Goal: Task Accomplishment & Management: Use online tool/utility

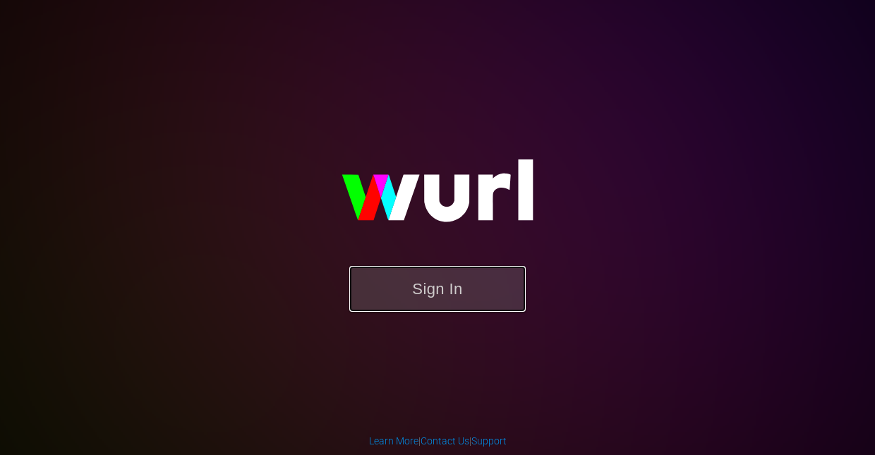
click at [418, 284] on button "Sign In" at bounding box center [437, 289] width 176 height 46
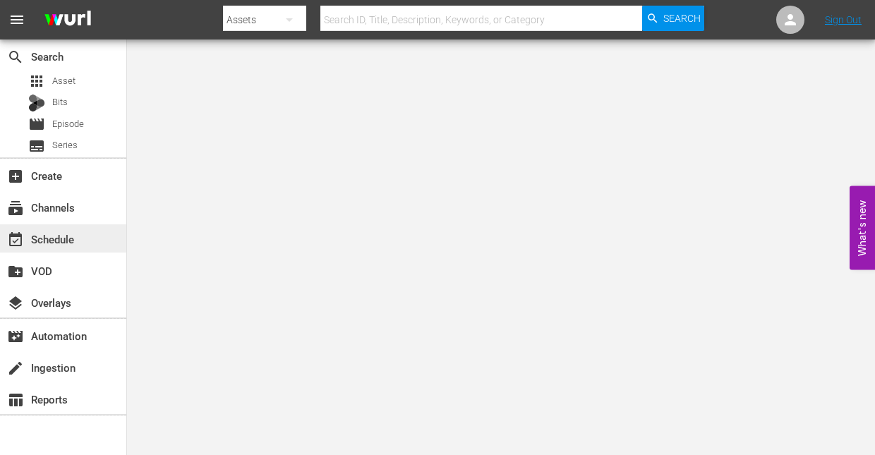
click at [59, 239] on div "event_available Schedule" at bounding box center [39, 237] width 79 height 13
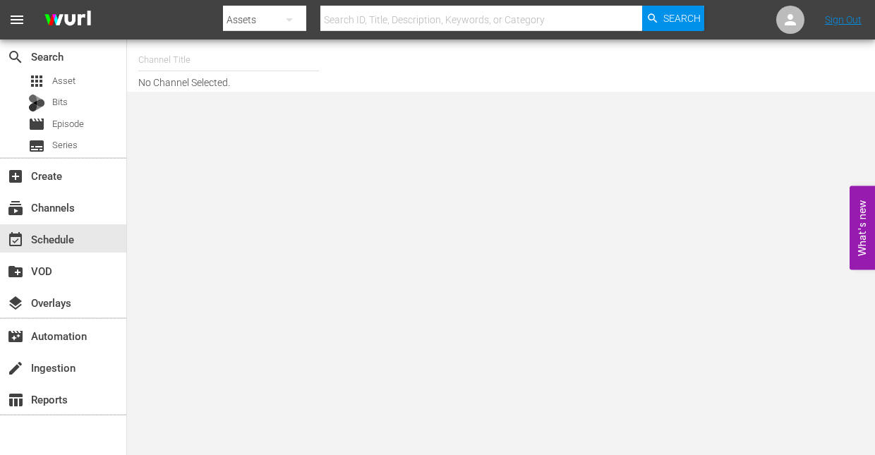
click at [218, 65] on input "text" at bounding box center [228, 60] width 181 height 34
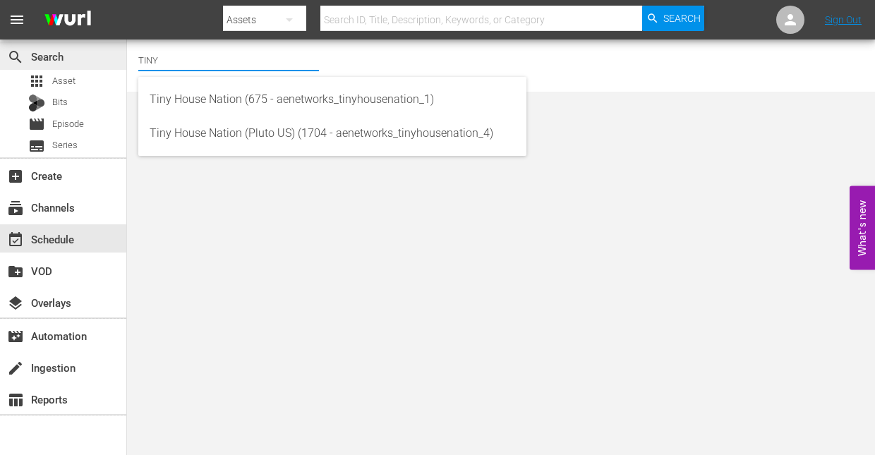
drag, startPoint x: 180, startPoint y: 61, endPoint x: 80, endPoint y: 59, distance: 100.2
click at [127, 0] on div "search Search apps Asset Bits movie Episode subtitles Series add_box Create sub…" at bounding box center [501, 0] width 748 height 0
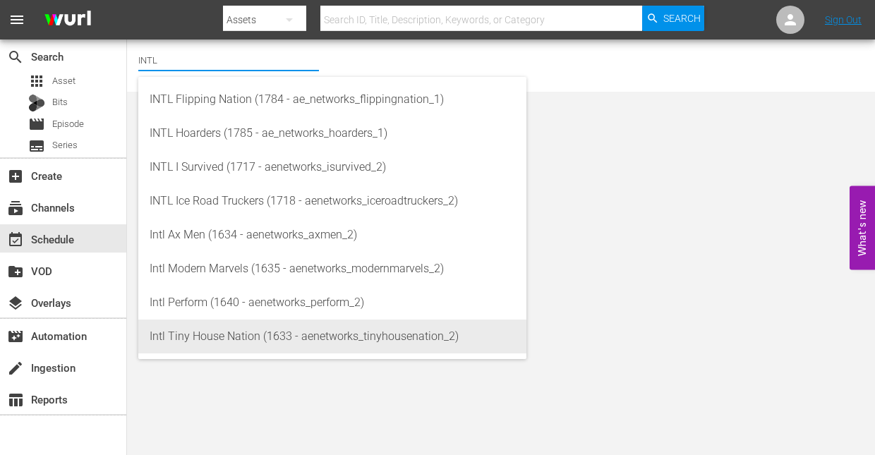
click at [177, 333] on div "Intl Tiny House Nation (1633 - aenetworks_tinyhousenation_2)" at bounding box center [332, 337] width 365 height 34
type input "Intl Tiny House Nation (1633 - aenetworks_tinyhousenation_2)"
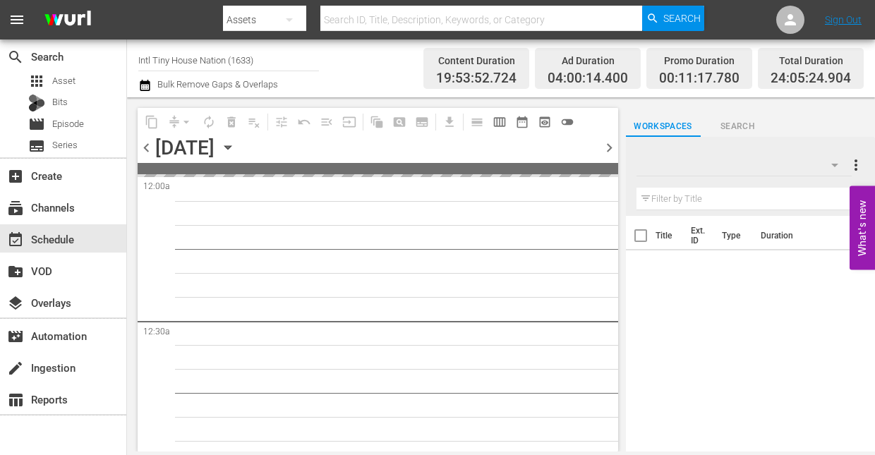
click at [236, 150] on icon "button" at bounding box center [228, 148] width 16 height 16
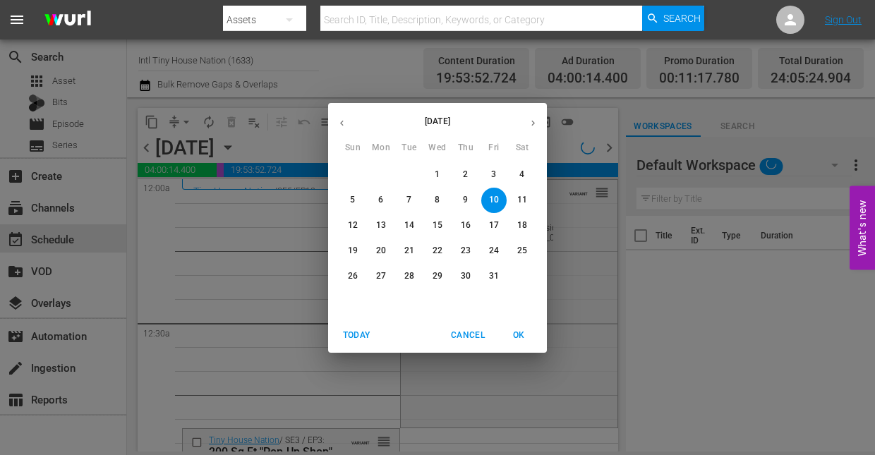
click at [378, 274] on p "27" at bounding box center [381, 276] width 10 height 12
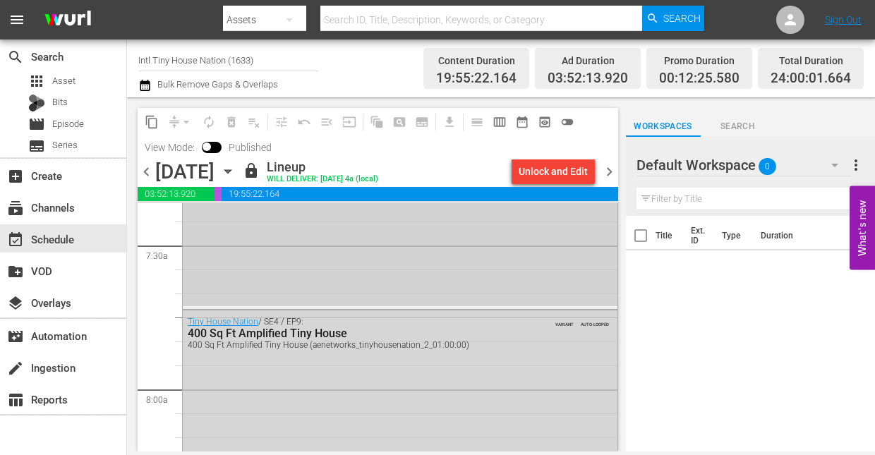
scroll to position [1693, 0]
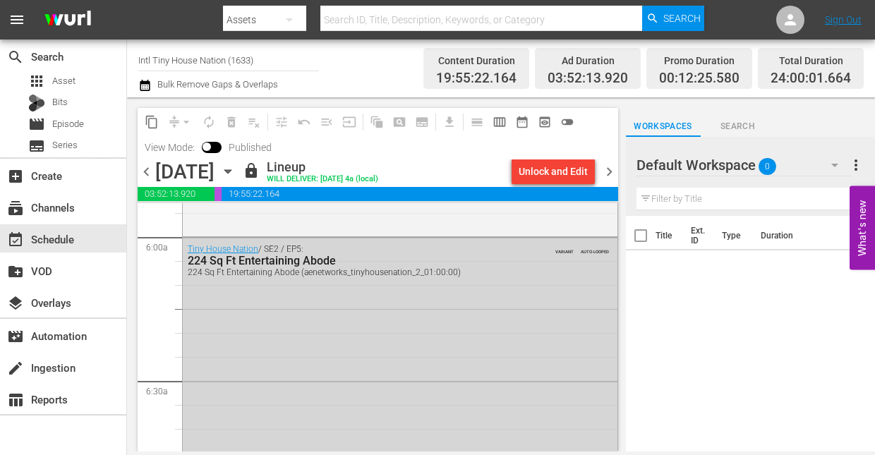
click at [231, 174] on icon "button" at bounding box center [227, 172] width 6 height 4
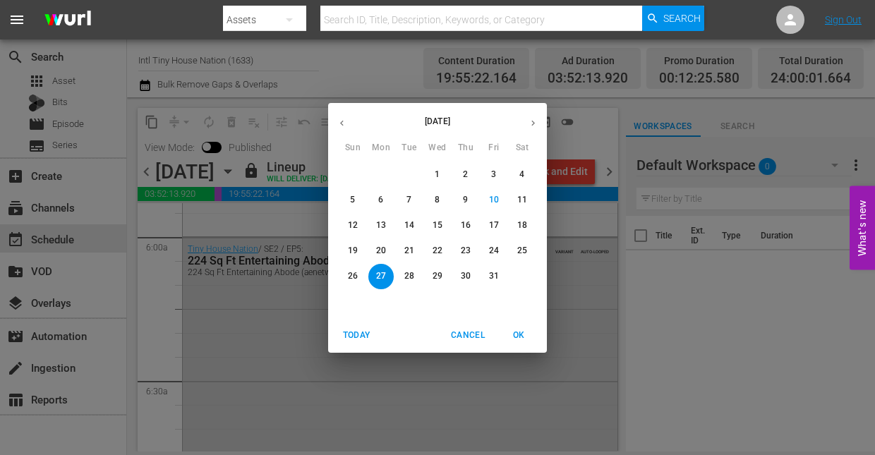
click at [487, 272] on span "31" at bounding box center [493, 276] width 25 height 12
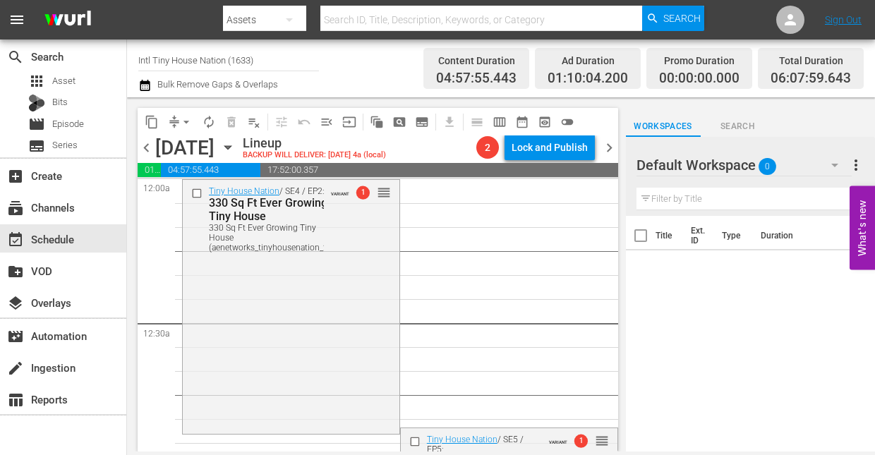
click at [236, 145] on icon "button" at bounding box center [228, 148] width 16 height 16
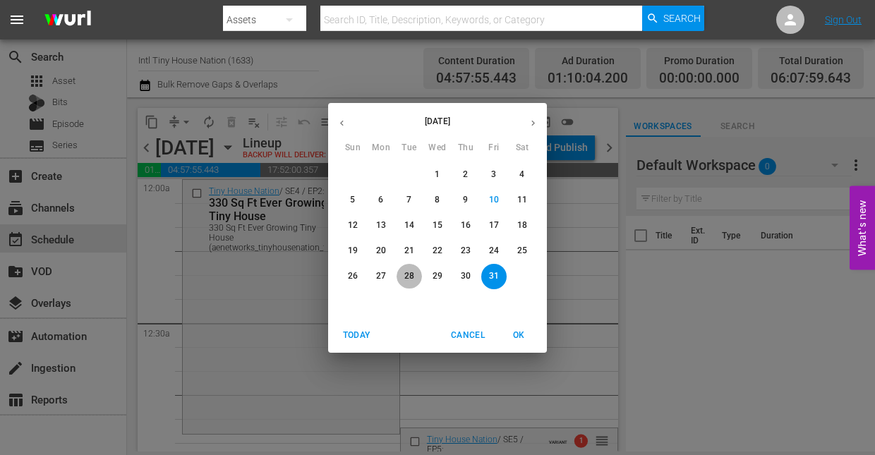
click at [404, 271] on p "28" at bounding box center [409, 276] width 10 height 12
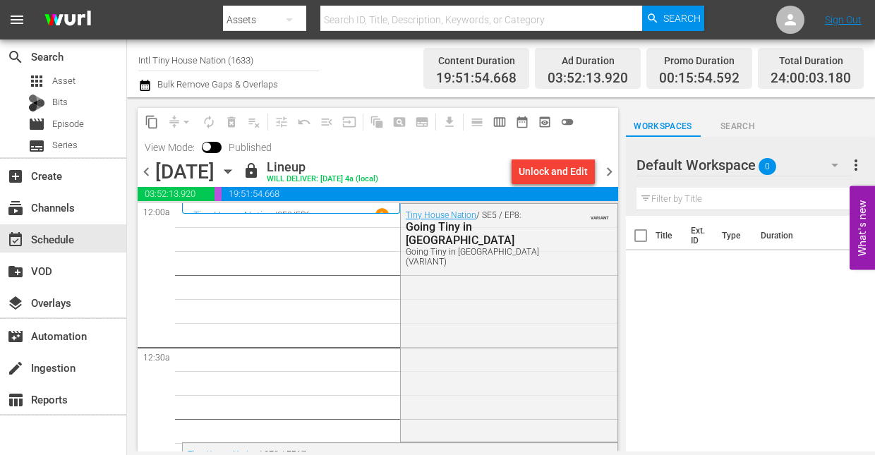
click at [236, 169] on icon "button" at bounding box center [228, 172] width 16 height 16
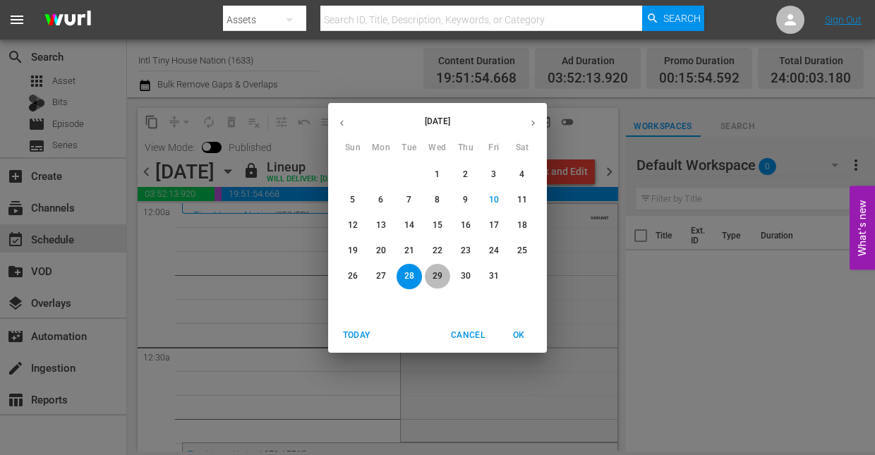
click at [435, 272] on p "29" at bounding box center [437, 276] width 10 height 12
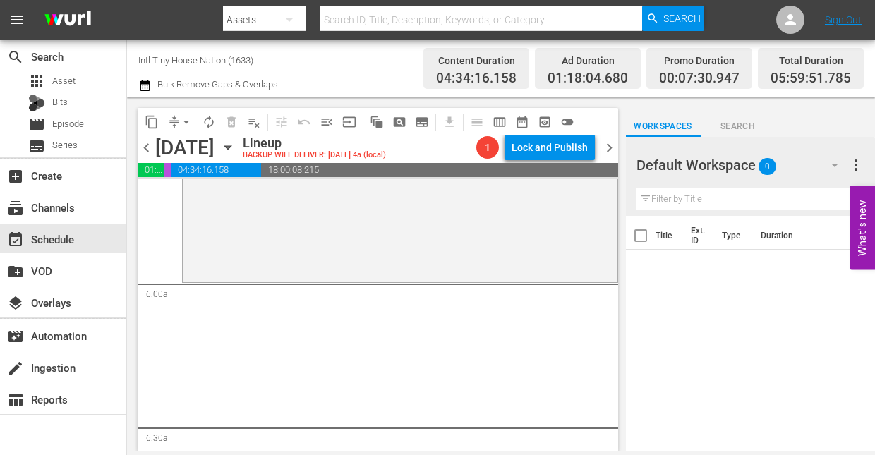
scroll to position [1552, 0]
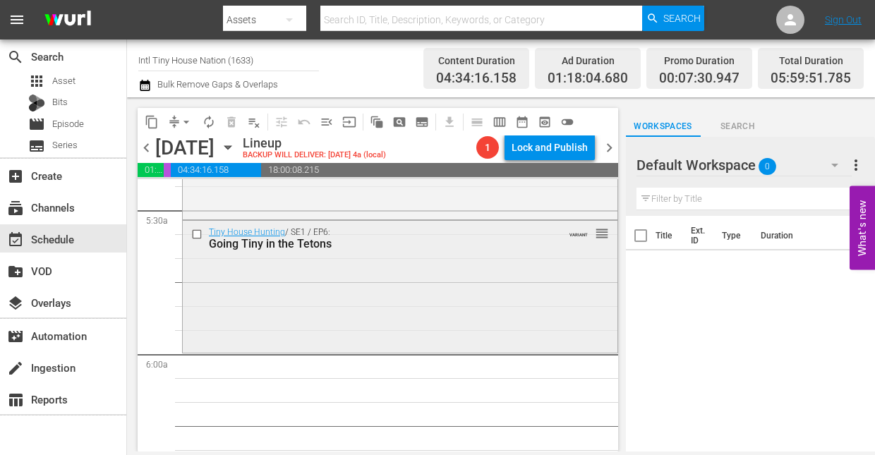
click at [296, 310] on div "Tiny House Hunting / SE1 / EP6: Going Tiny in the Tetons VARIANT reorder" at bounding box center [400, 285] width 435 height 129
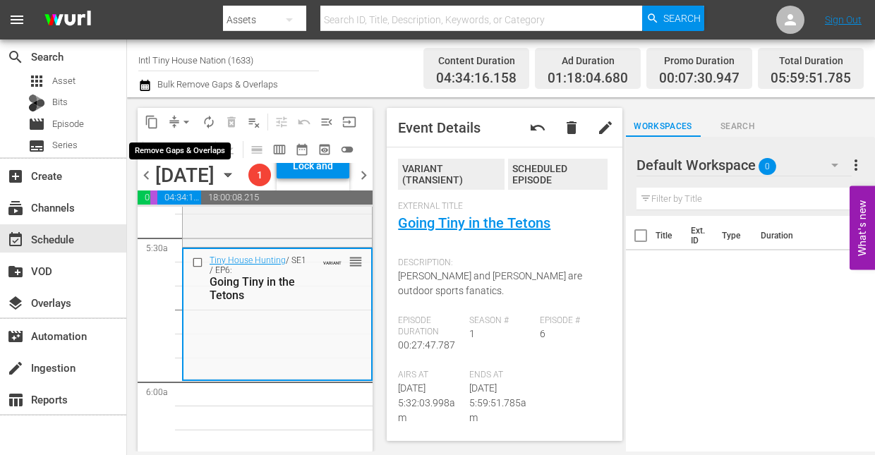
click at [186, 121] on span "arrow_drop_down" at bounding box center [186, 122] width 14 height 14
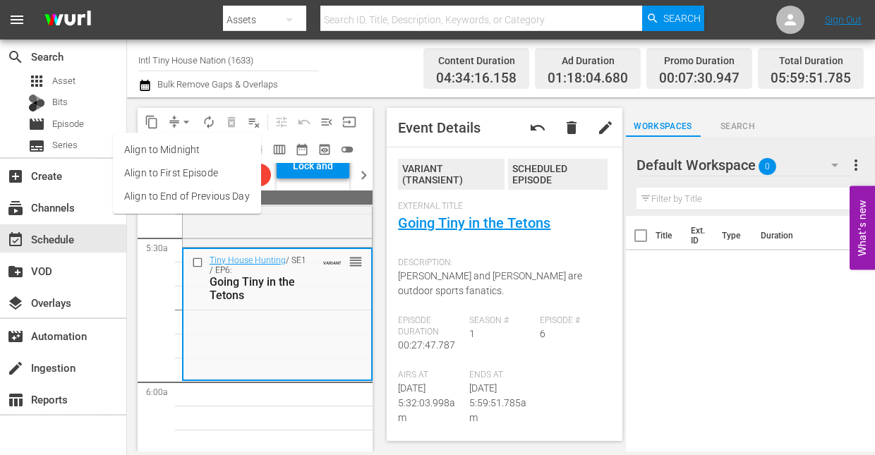
click at [184, 148] on li "Align to Midnight" at bounding box center [187, 149] width 148 height 23
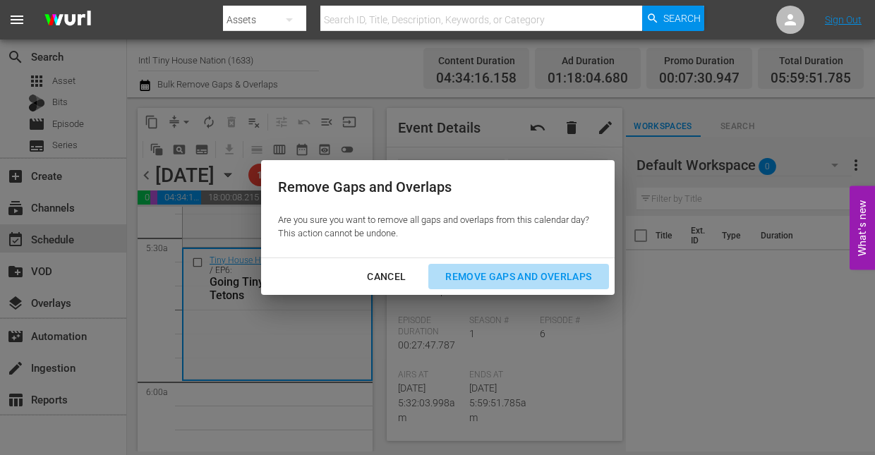
click at [504, 277] on div "Remove Gaps and Overlaps" at bounding box center [518, 277] width 169 height 18
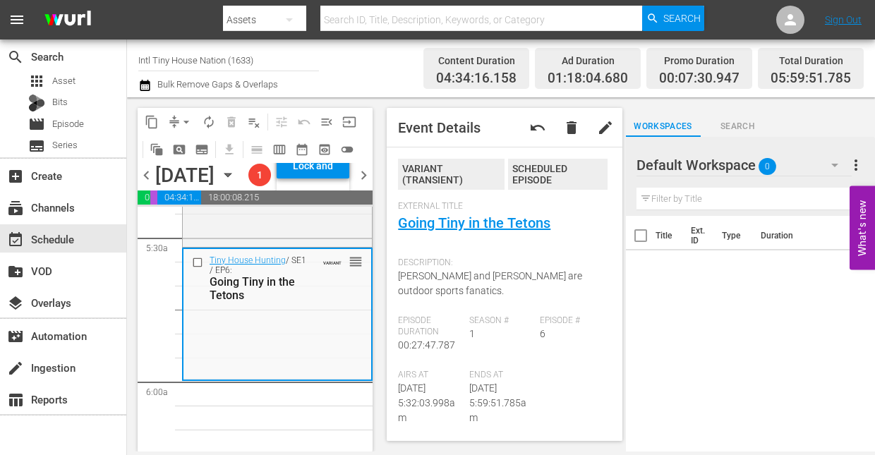
scroll to position [0, 0]
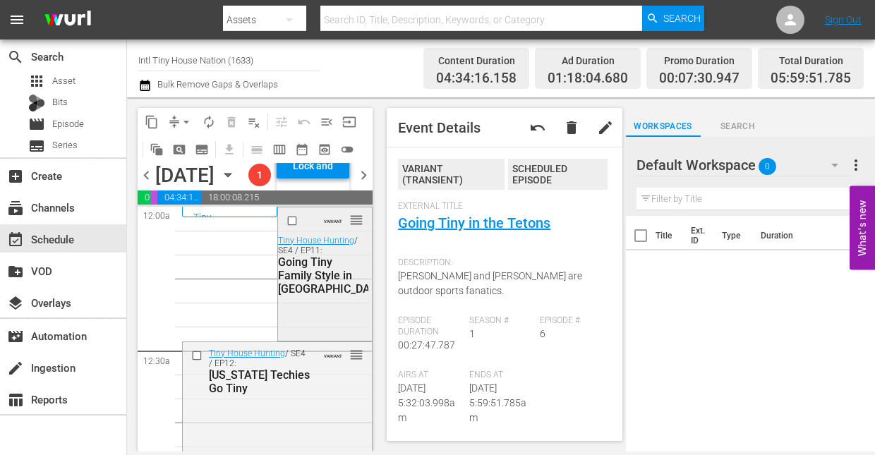
click at [298, 229] on div at bounding box center [293, 220] width 21 height 17
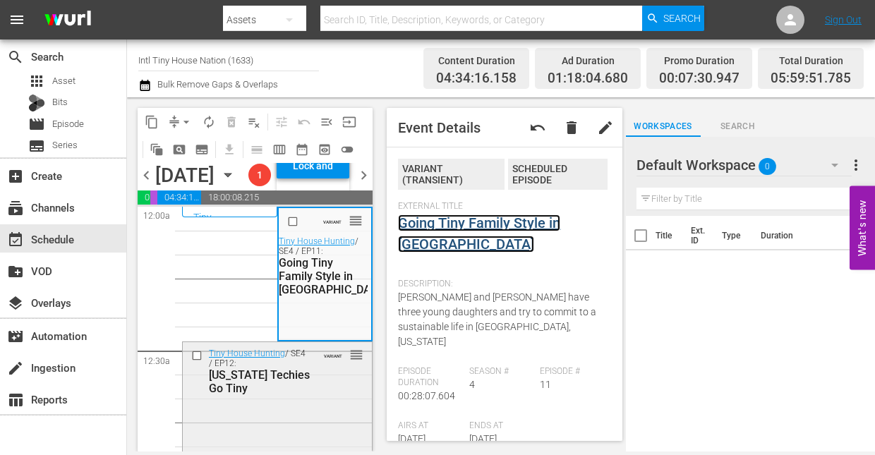
scroll to position [141, 0]
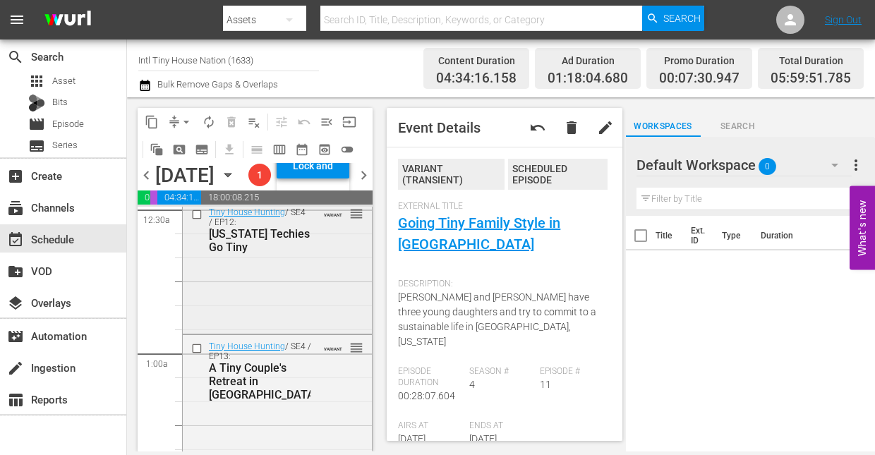
click at [308, 294] on div "Tiny House Hunting / SE4 / EP12: Texas Techies Go Tiny VARIANT reorder" at bounding box center [277, 265] width 189 height 129
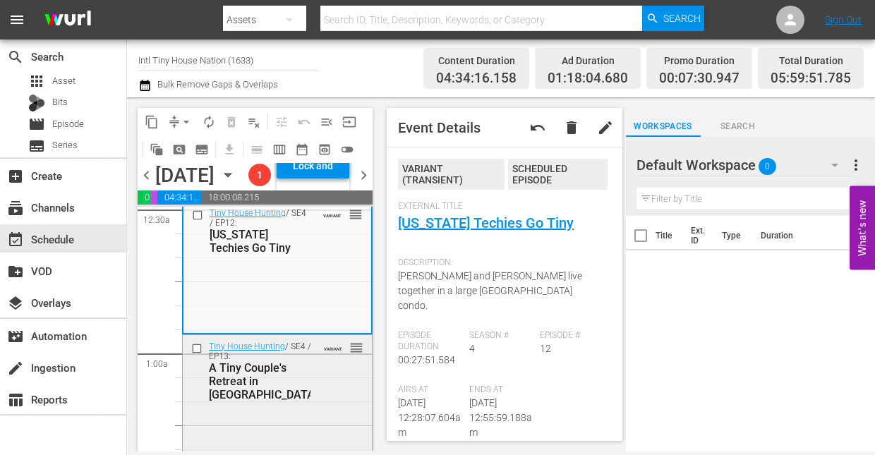
click at [317, 405] on div "Tiny House Hunting / SE4 / EP13: A Tiny Couple's Retreat in Louisville VARIANT …" at bounding box center [277, 370] width 189 height 71
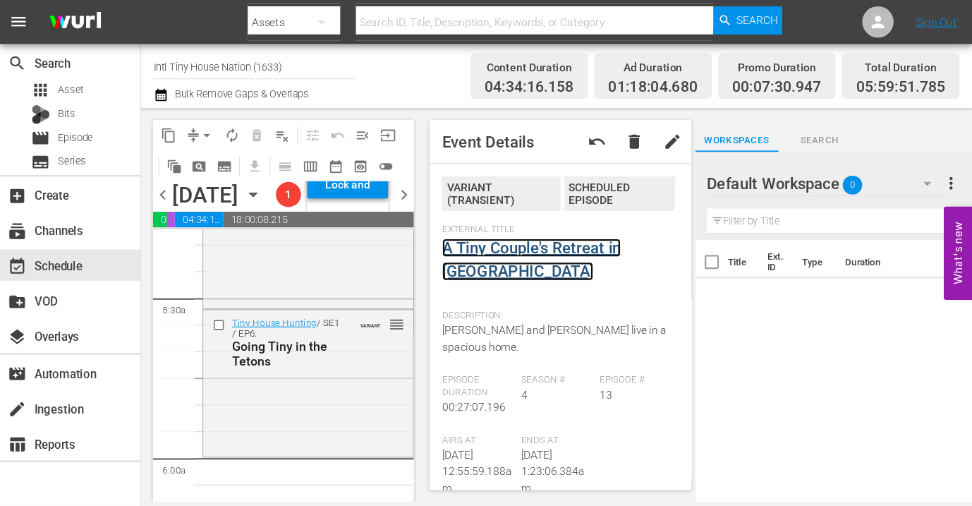
scroll to position [1481, 0]
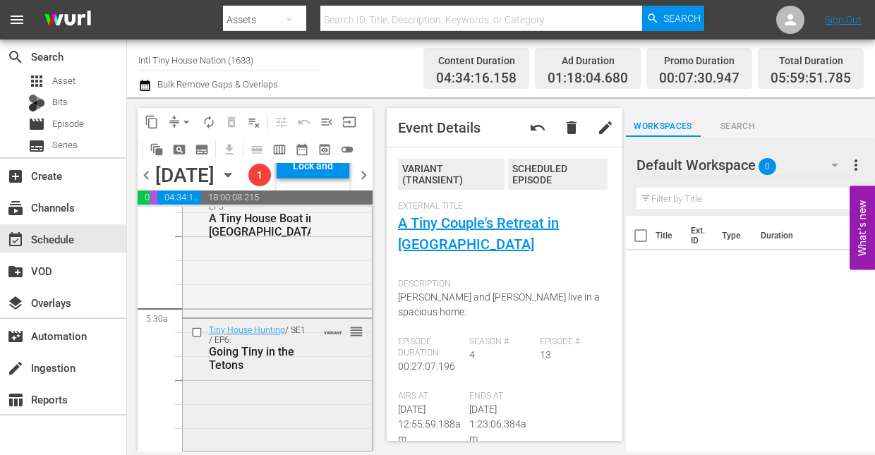
click at [274, 404] on div "Tiny House Hunting / SE1 / EP6: Going Tiny in the Tetons VARIANT reorder" at bounding box center [277, 383] width 189 height 129
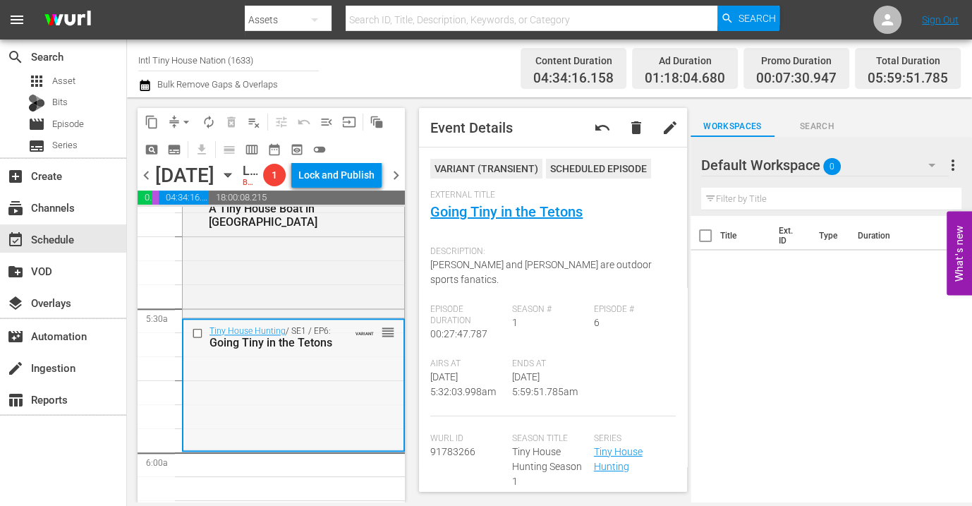
click at [287, 416] on div "Tiny House Hunting / SE1 / EP6: Going Tiny in the Tetons VARIANT reorder" at bounding box center [293, 384] width 220 height 129
click at [183, 123] on span "arrow_drop_down" at bounding box center [186, 122] width 14 height 14
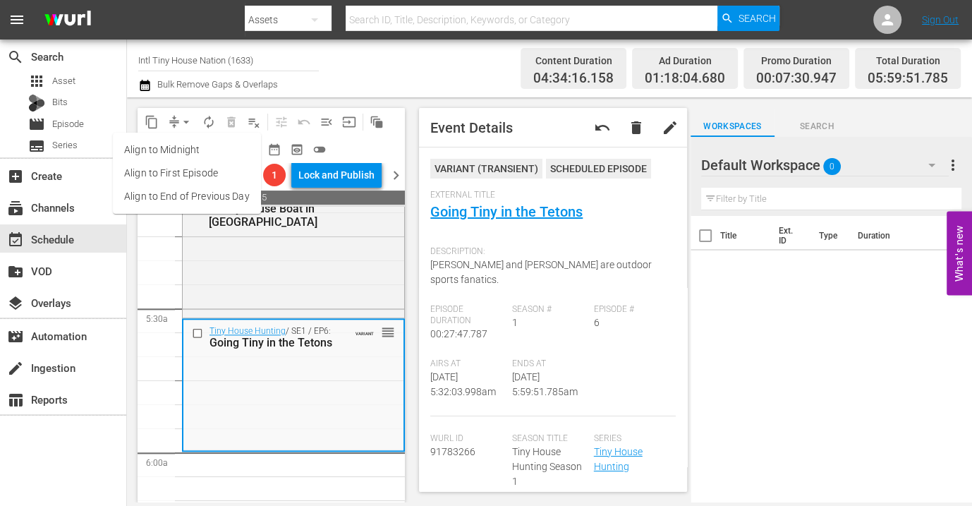
click at [180, 145] on li "Align to Midnight" at bounding box center [187, 149] width 148 height 23
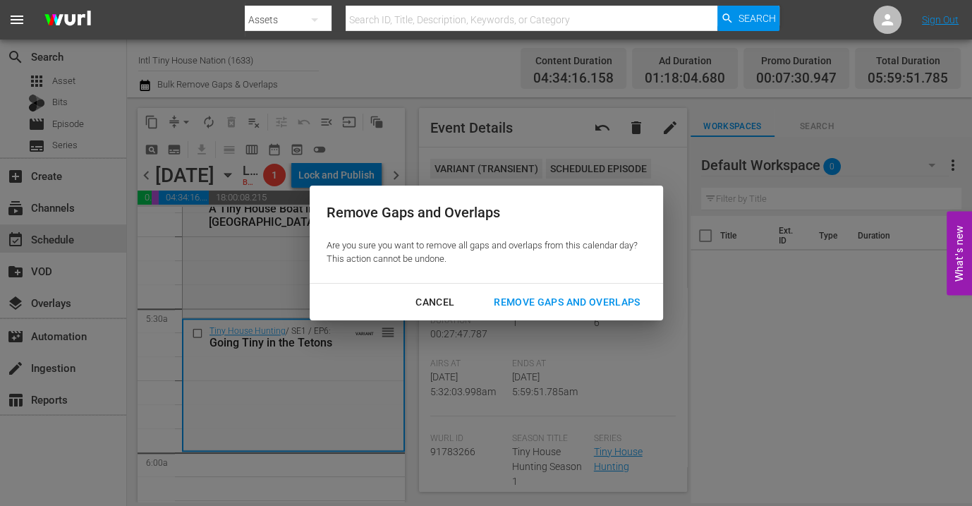
drag, startPoint x: 538, startPoint y: 298, endPoint x: 511, endPoint y: 292, distance: 28.2
click at [530, 296] on div "Remove Gaps and Overlaps" at bounding box center [567, 302] width 169 height 18
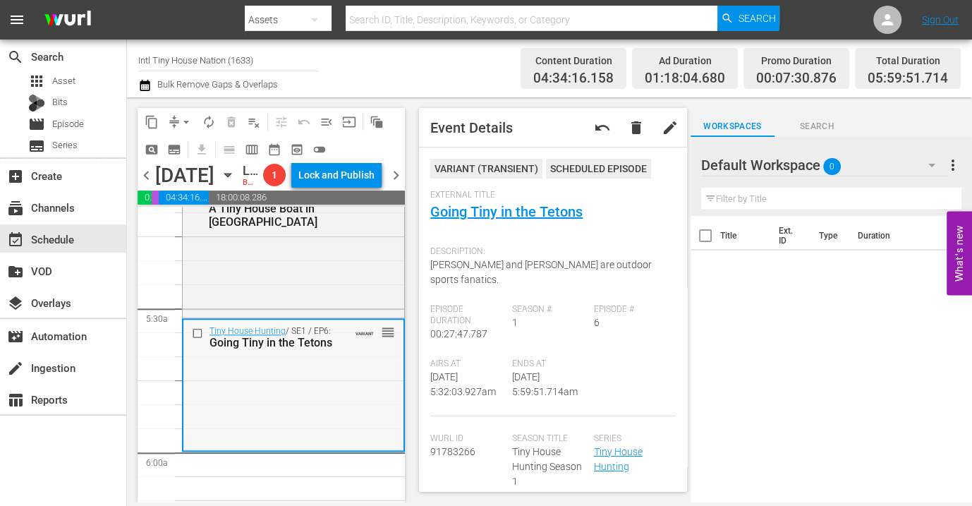
click at [305, 432] on div "Tiny House Hunting / SE1 / EP6: Going Tiny in the Tetons VARIANT reorder" at bounding box center [293, 384] width 220 height 129
click at [187, 121] on span "arrow_drop_down" at bounding box center [186, 122] width 14 height 14
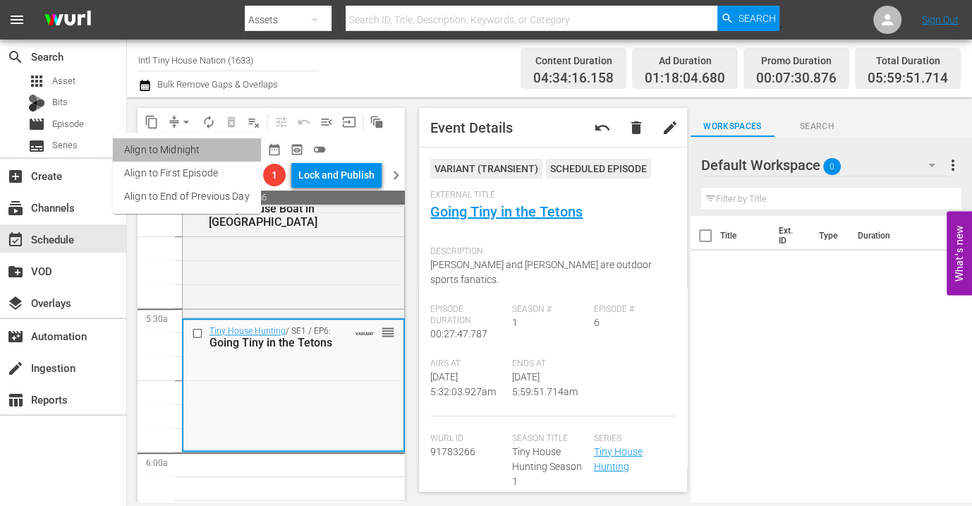
click at [189, 152] on li "Align to Midnight" at bounding box center [187, 149] width 148 height 23
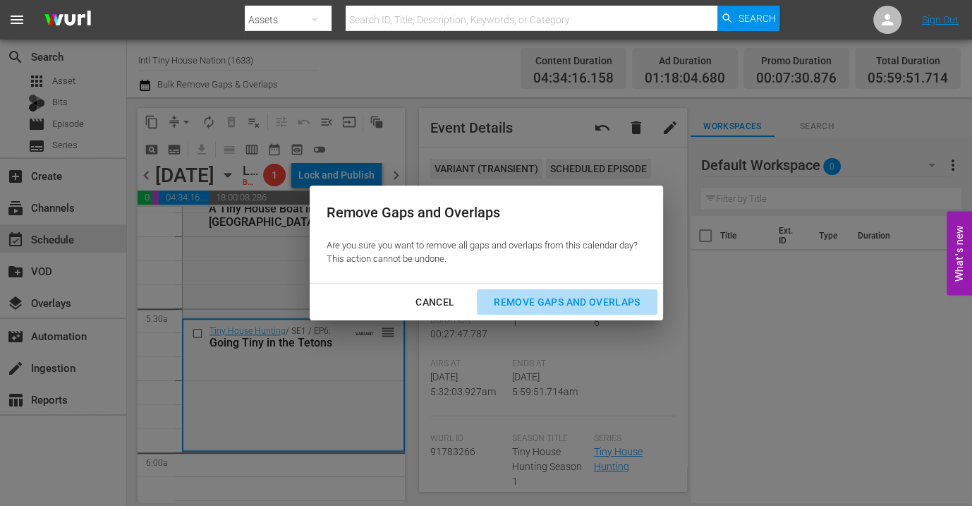
click at [552, 301] on div "Remove Gaps and Overlaps" at bounding box center [567, 302] width 169 height 18
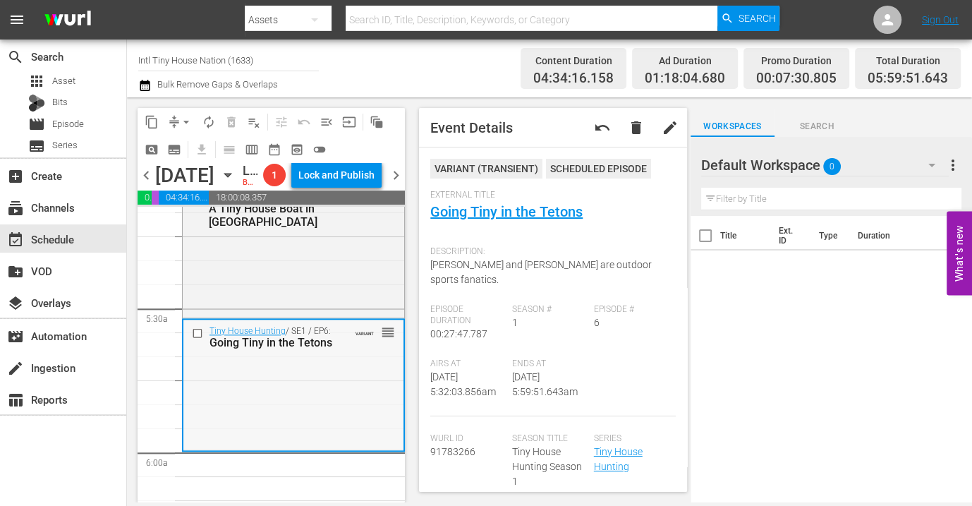
click at [268, 449] on div "Tiny House Hunting / SE1 / EP6: Going Tiny in the Tetons VARIANT reorder" at bounding box center [293, 384] width 220 height 129
click at [183, 121] on span "arrow_drop_down" at bounding box center [186, 122] width 14 height 14
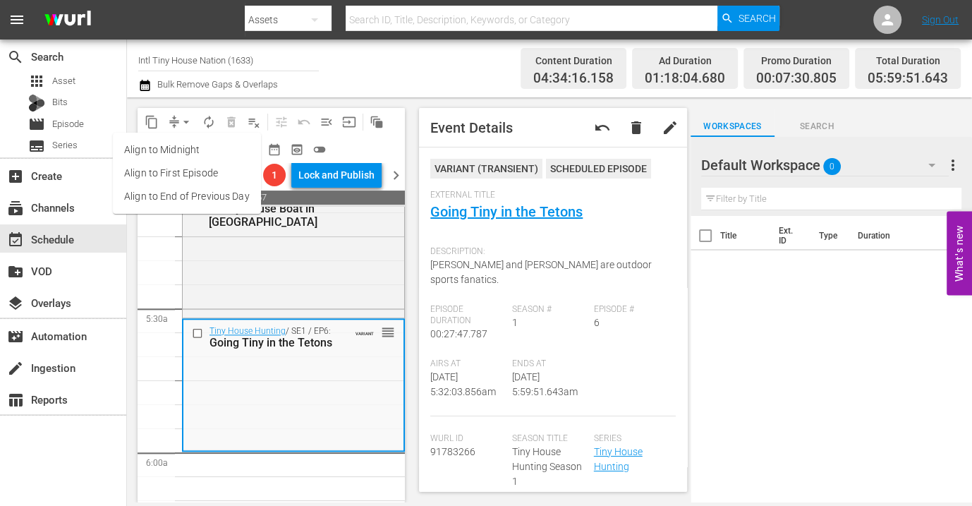
click at [176, 147] on li "Align to Midnight" at bounding box center [187, 149] width 148 height 23
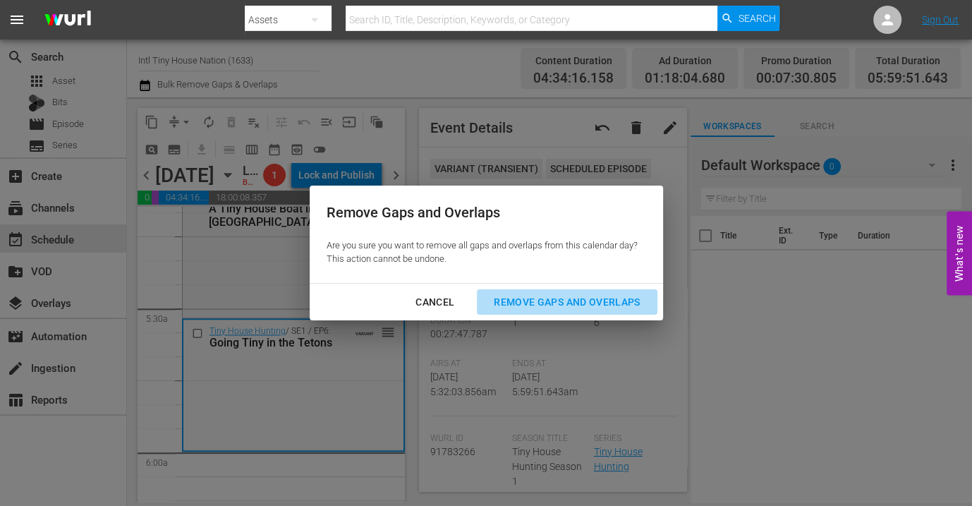
drag, startPoint x: 546, startPoint y: 301, endPoint x: 541, endPoint y: 290, distance: 11.7
click at [545, 300] on div "Remove Gaps and Overlaps" at bounding box center [567, 302] width 169 height 18
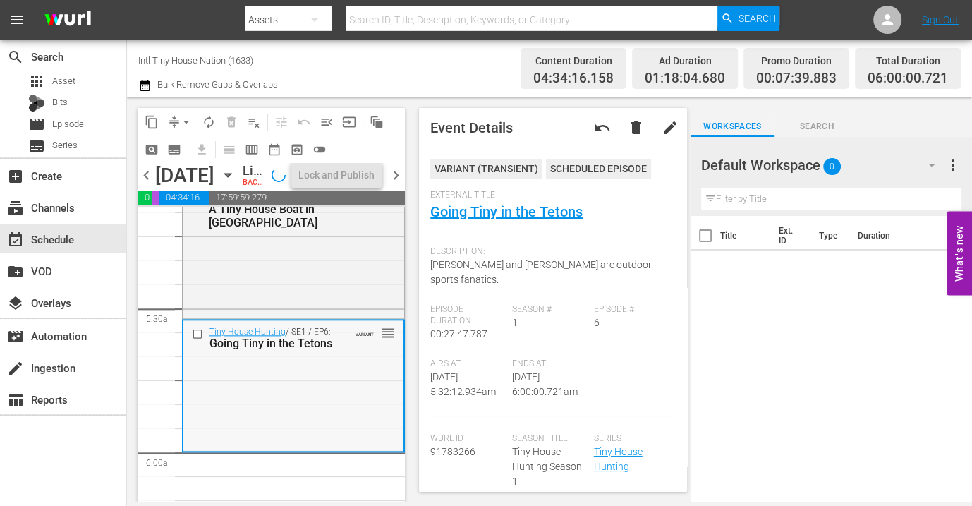
click at [332, 431] on div "Tiny House Hunting / SE1 / EP6: Going Tiny in the Tetons VARIANT reorder" at bounding box center [293, 384] width 220 height 129
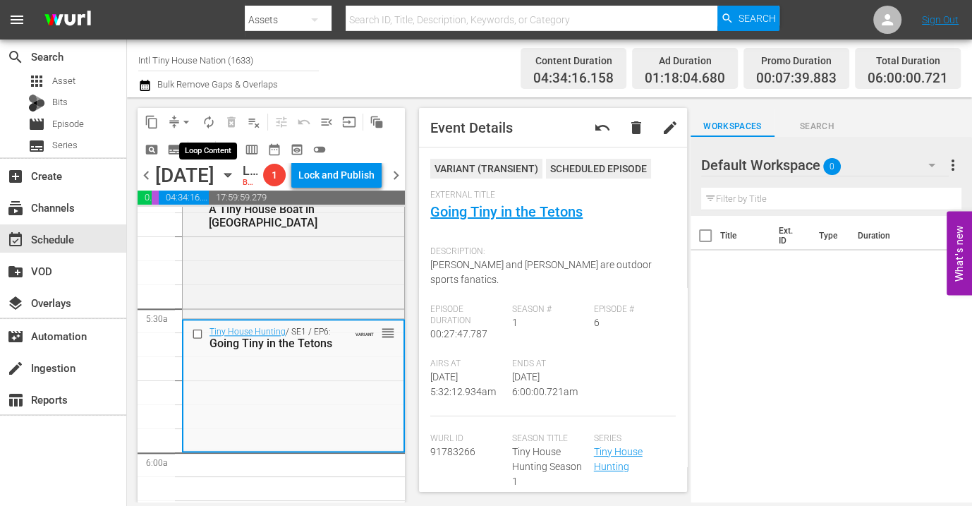
click at [208, 119] on span "autorenew_outlined" at bounding box center [209, 122] width 14 height 14
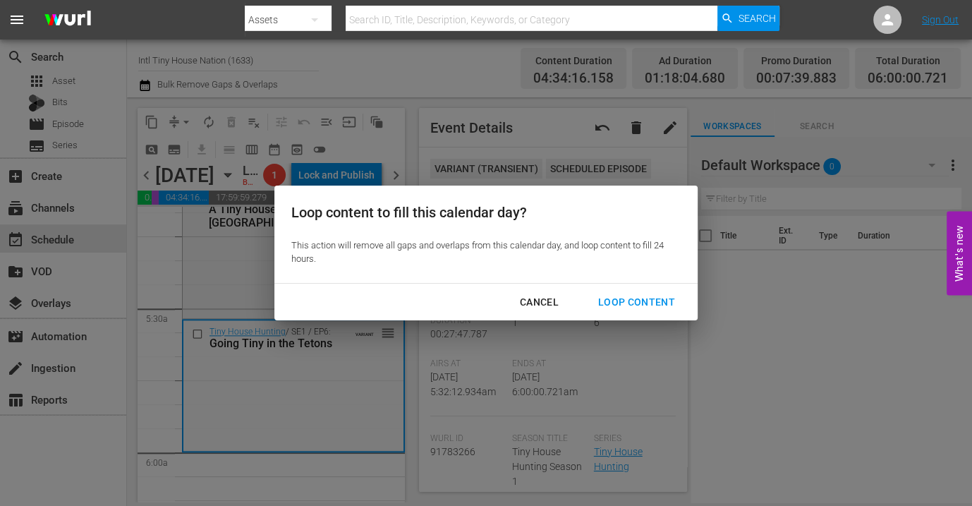
click at [617, 301] on div "Loop Content" at bounding box center [636, 302] width 99 height 18
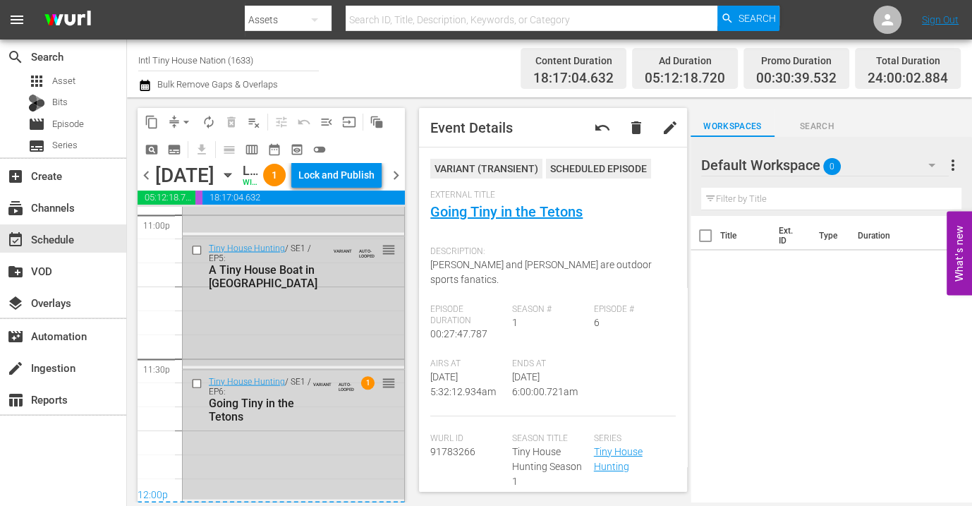
scroll to position [6635, 0]
click at [324, 454] on div "Tiny House Hunting / SE1 / EP6: Going Tiny in the Tetons VARIANT AUTO-LOOPED 1 …" at bounding box center [294, 434] width 222 height 129
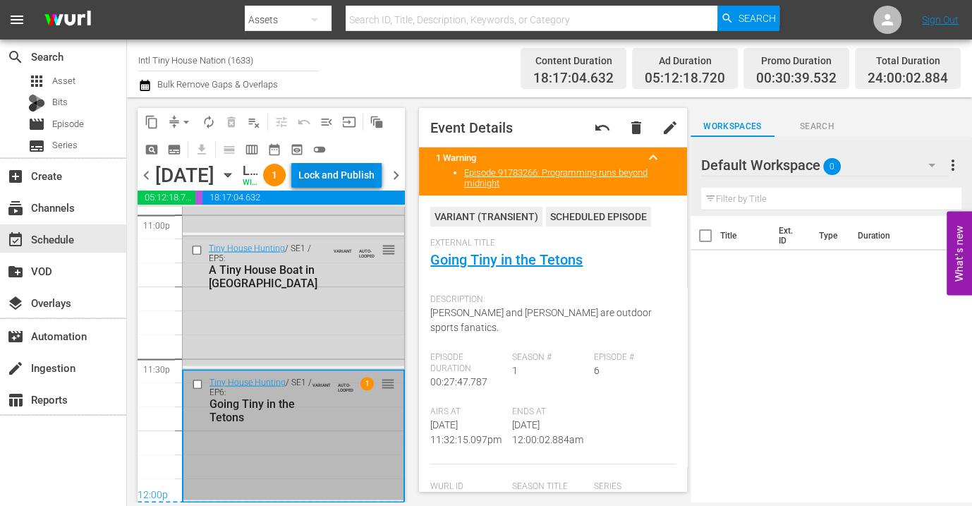
click at [355, 171] on div "Lock and Publish" at bounding box center [336, 174] width 76 height 25
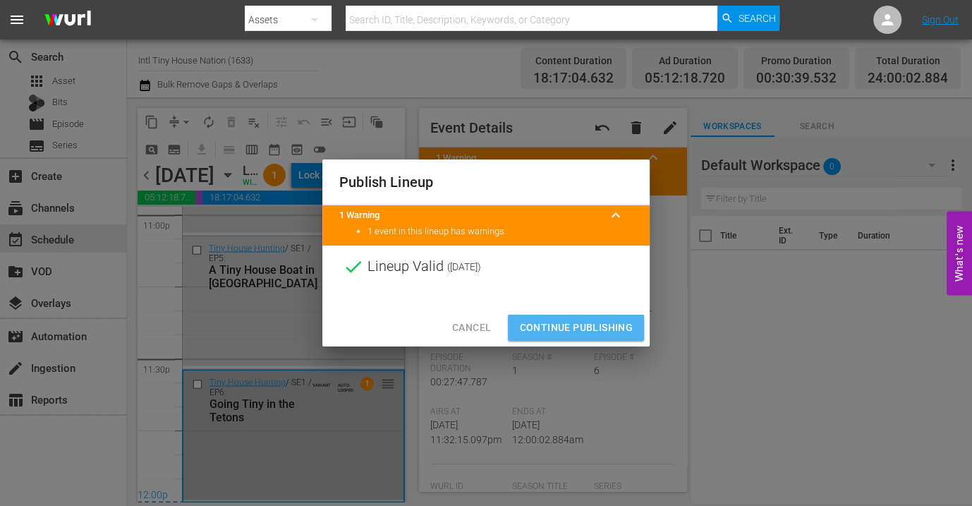
click at [566, 325] on span "Continue Publishing" at bounding box center [576, 328] width 114 height 18
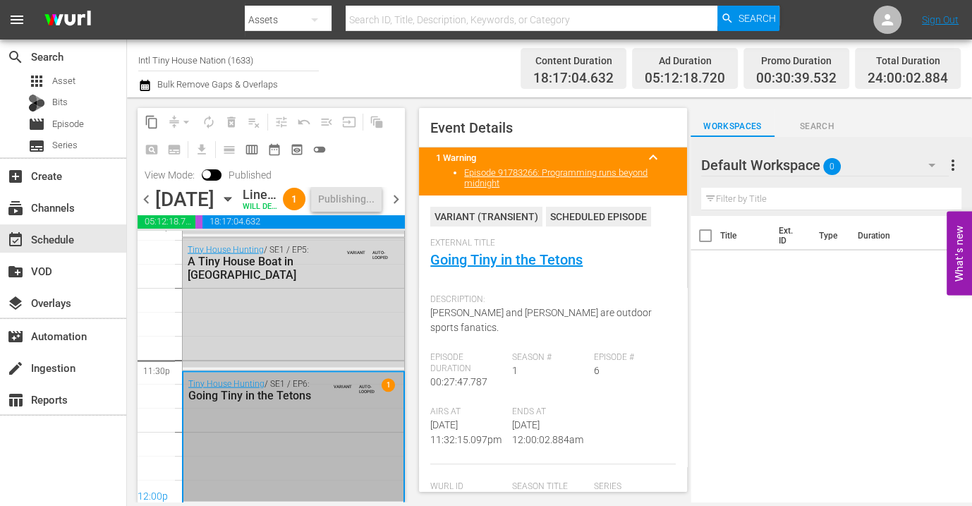
click at [236, 207] on icon "button" at bounding box center [228, 199] width 16 height 16
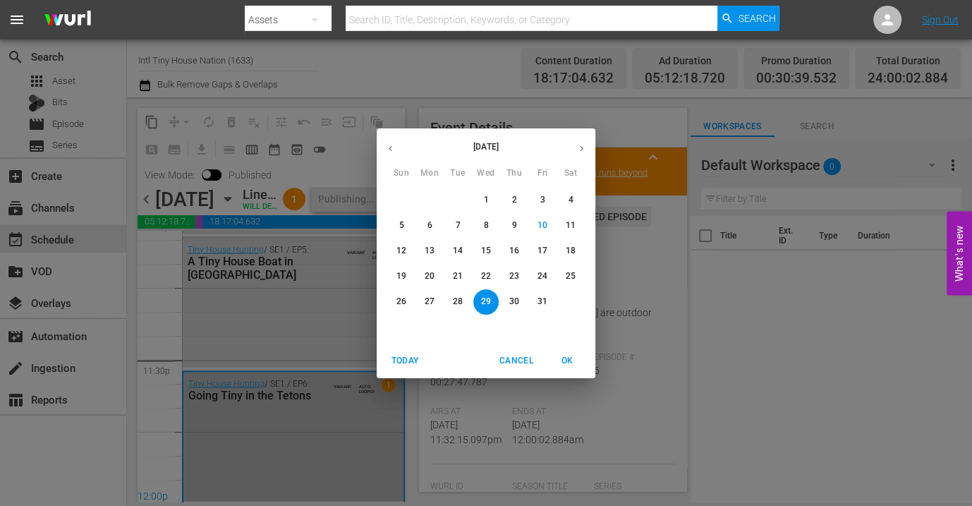
click at [514, 295] on button "30" at bounding box center [514, 301] width 25 height 25
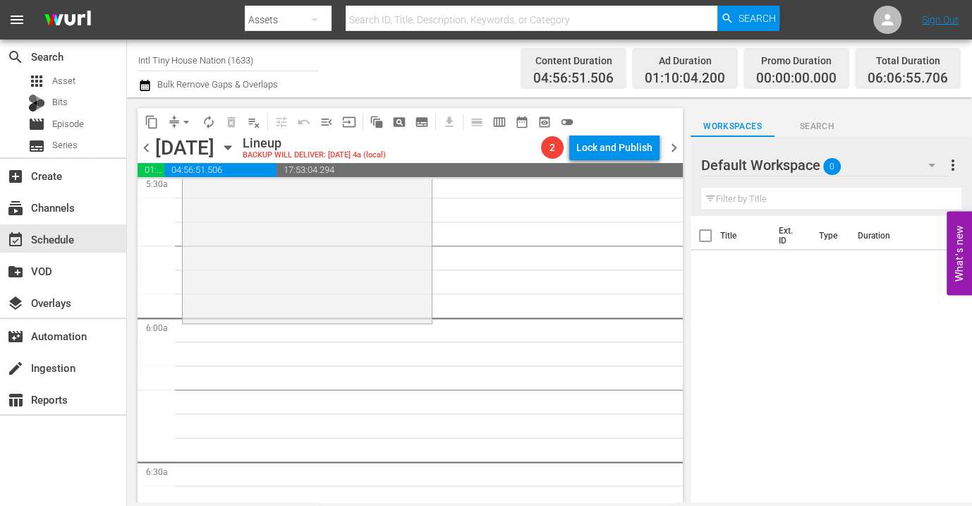
scroll to position [1581, 0]
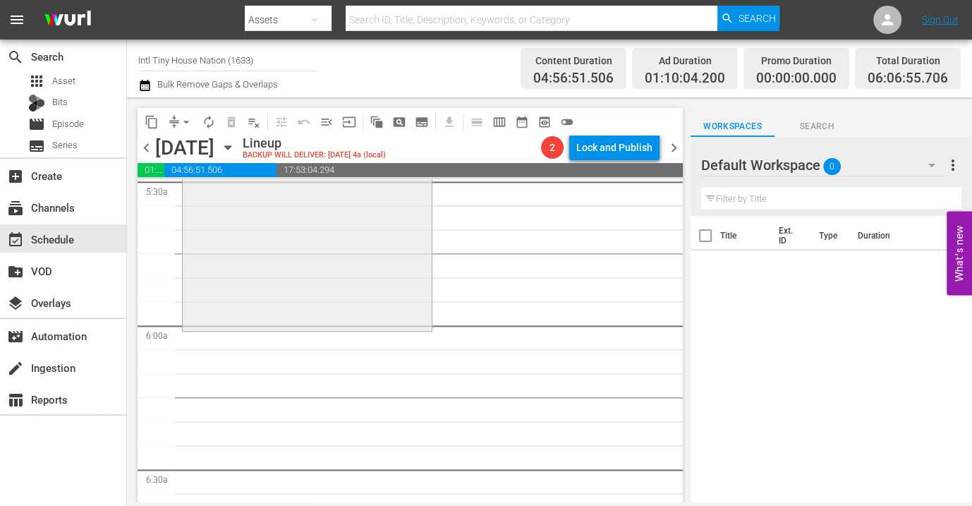
click at [212, 289] on div "Tiny House Nation / SE3 / EP24: Tiny Kitchen, Big Taste Tiny Kitchen, Big Taste…" at bounding box center [307, 208] width 249 height 242
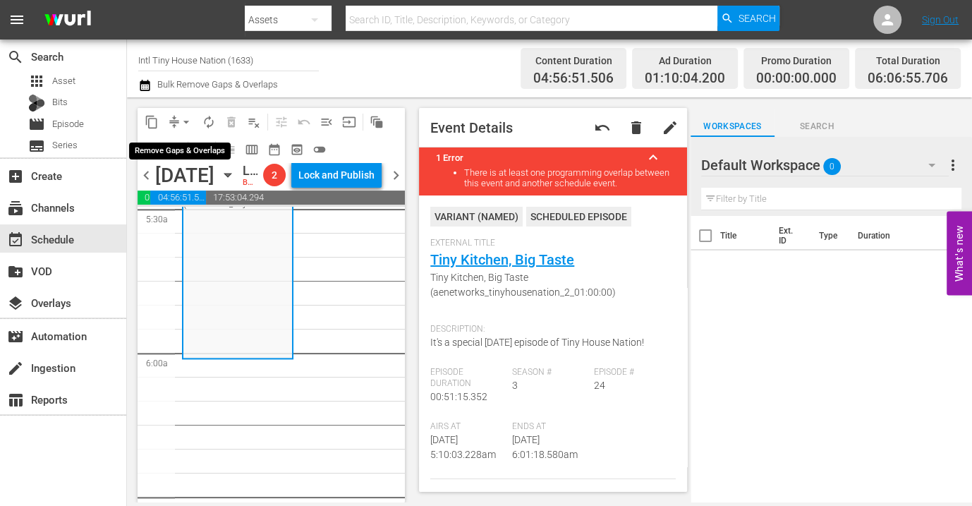
click at [182, 120] on span "arrow_drop_down" at bounding box center [186, 122] width 14 height 14
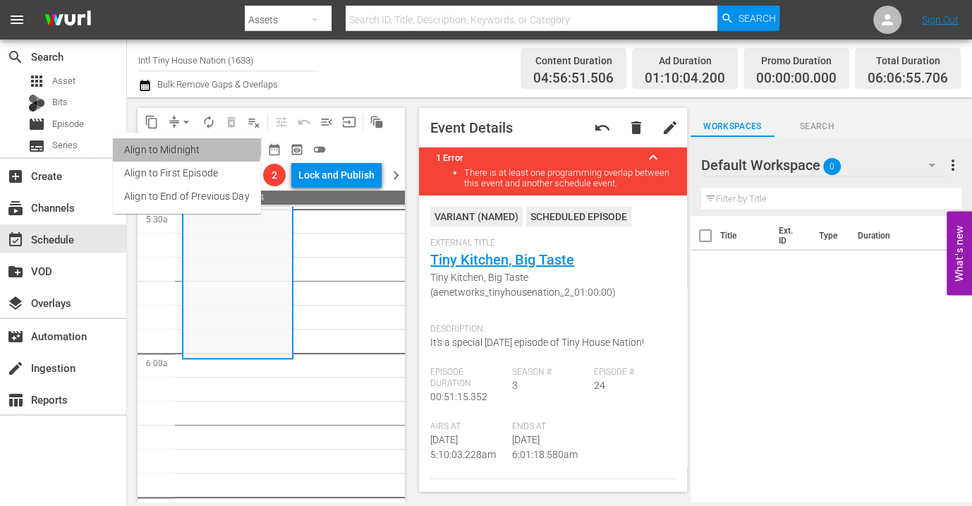
click at [178, 143] on li "Align to Midnight" at bounding box center [187, 149] width 148 height 23
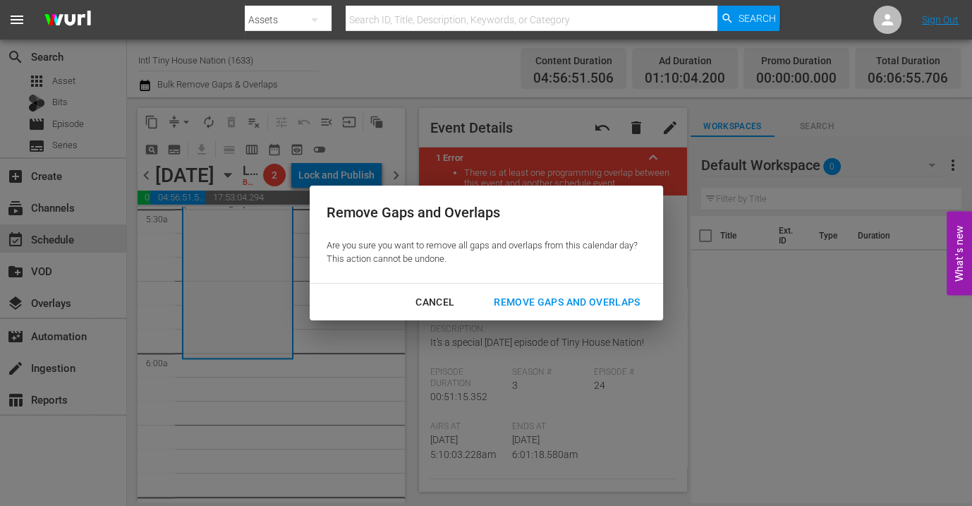
click at [539, 301] on div "Remove Gaps and Overlaps" at bounding box center [567, 302] width 169 height 18
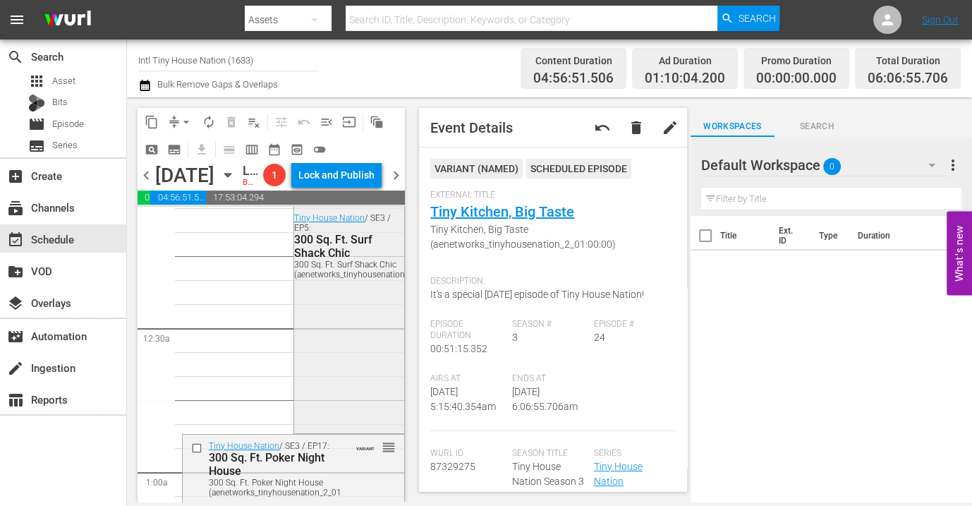
scroll to position [0, 0]
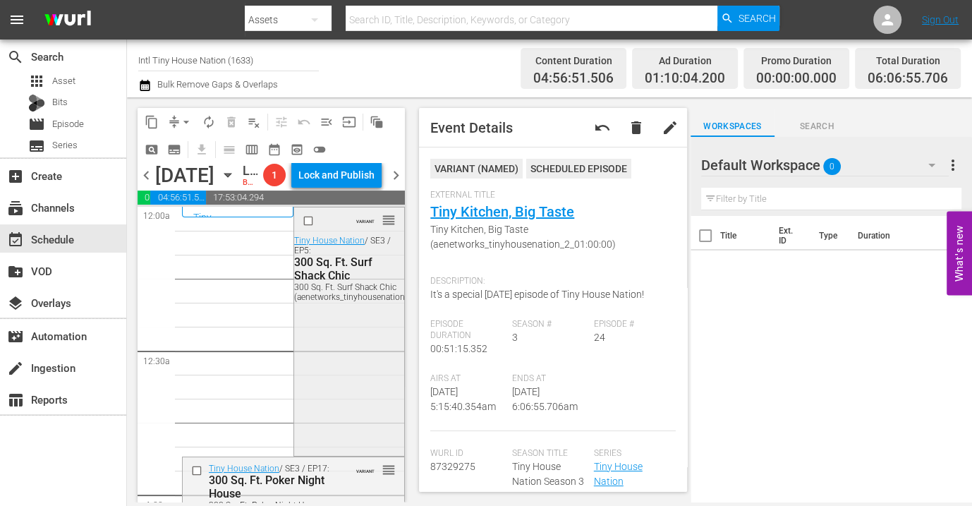
click at [343, 383] on div "VARIANT reorder Tiny House Nation / SE3 / EP5: 300 Sq. Ft. Surf Shack Chic 300 …" at bounding box center [349, 329] width 110 height 245
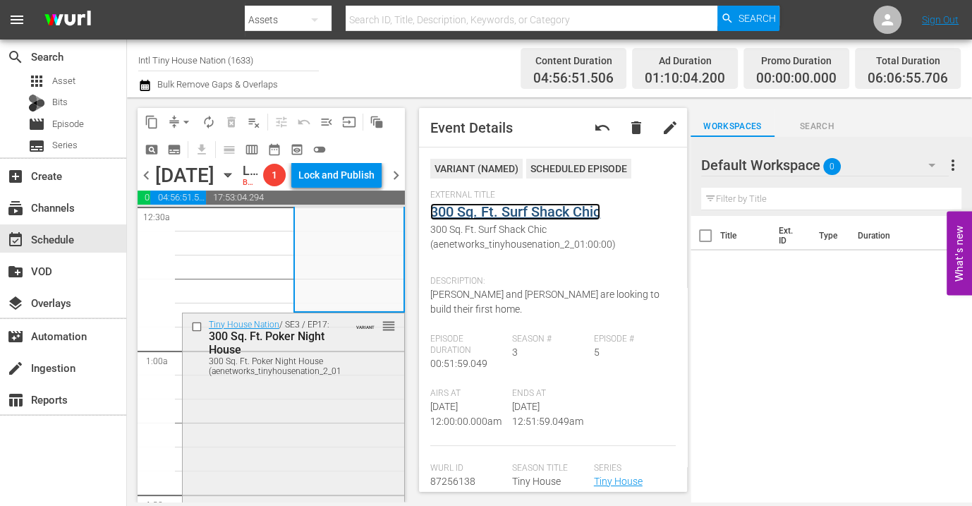
scroll to position [157, 0]
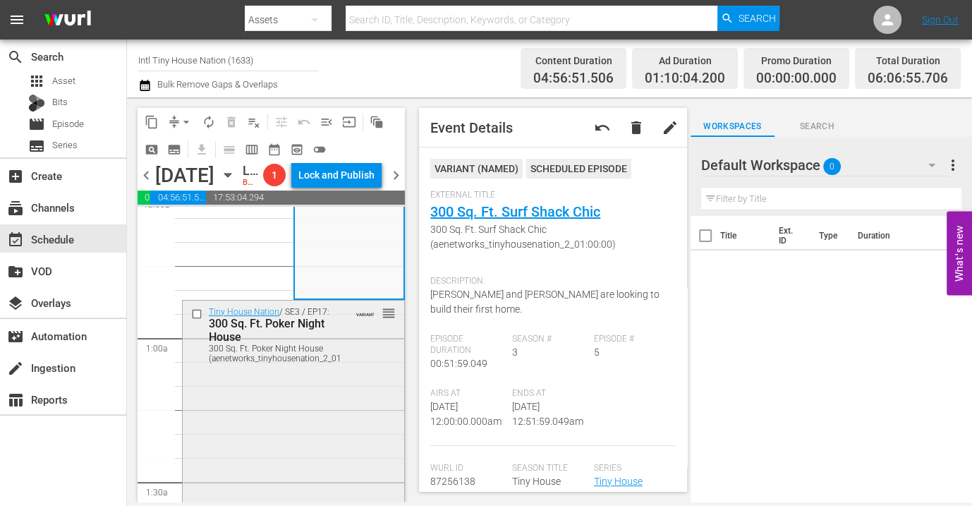
click at [326, 426] on div "Tiny House Nation / SE3 / EP17: 300 Sq. Ft. Poker Night House 300 Sq. Ft. Poker…" at bounding box center [294, 426] width 222 height 251
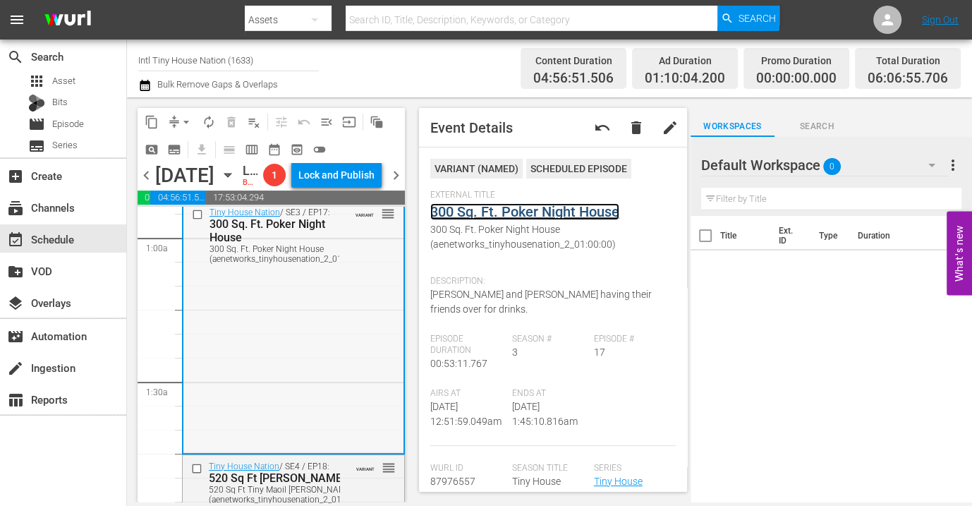
scroll to position [392, 0]
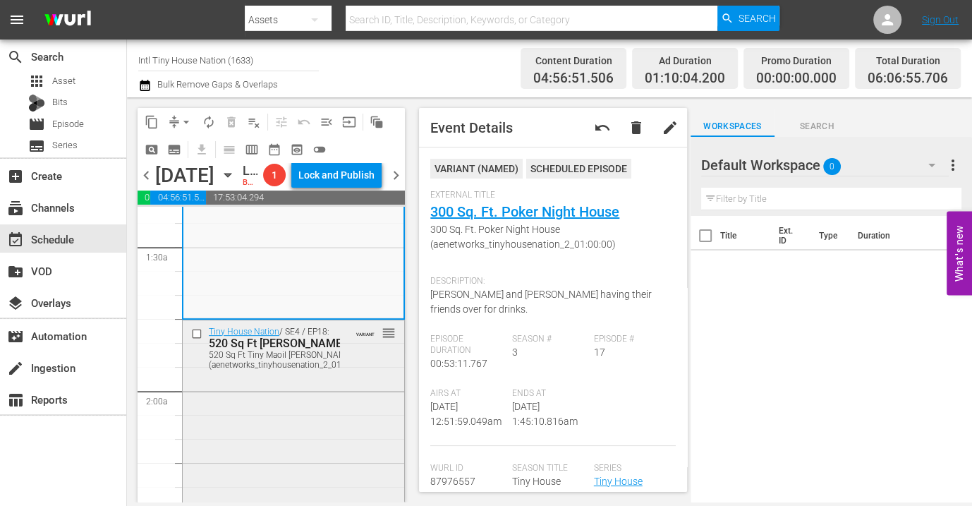
click at [318, 444] on div "Tiny House Nation / SE4 / EP18: 520 Sq Ft Tiny Maoil Hale 520 Sq Ft Tiny Maoil …" at bounding box center [294, 444] width 222 height 248
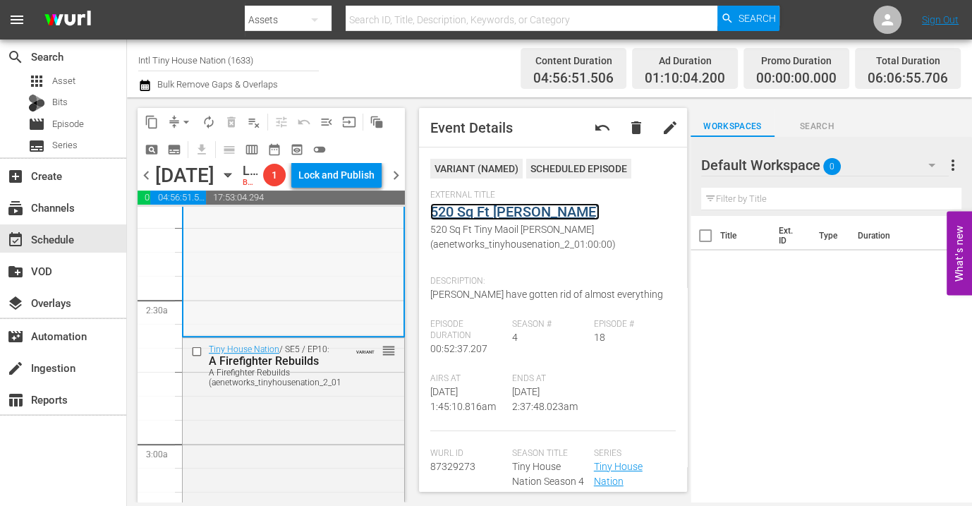
scroll to position [705, 0]
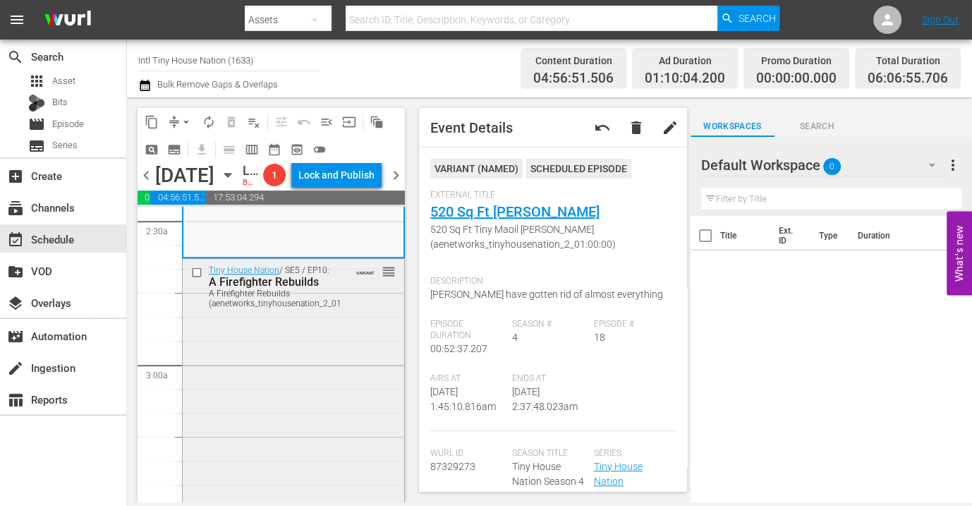
click at [318, 370] on div "Tiny House Nation / SE5 / EP10: A Firefighter Rebuilds A Firefighter Rebuilds (…" at bounding box center [294, 380] width 222 height 243
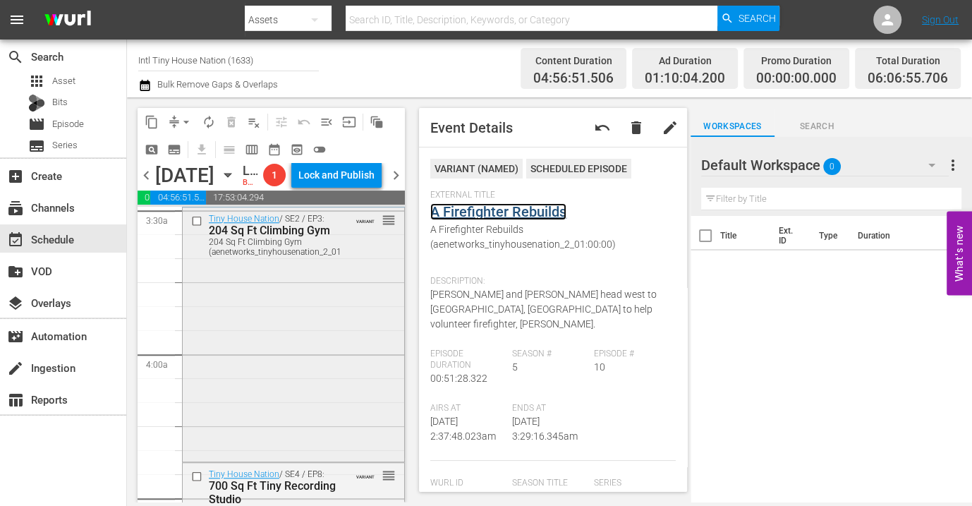
scroll to position [1019, 0]
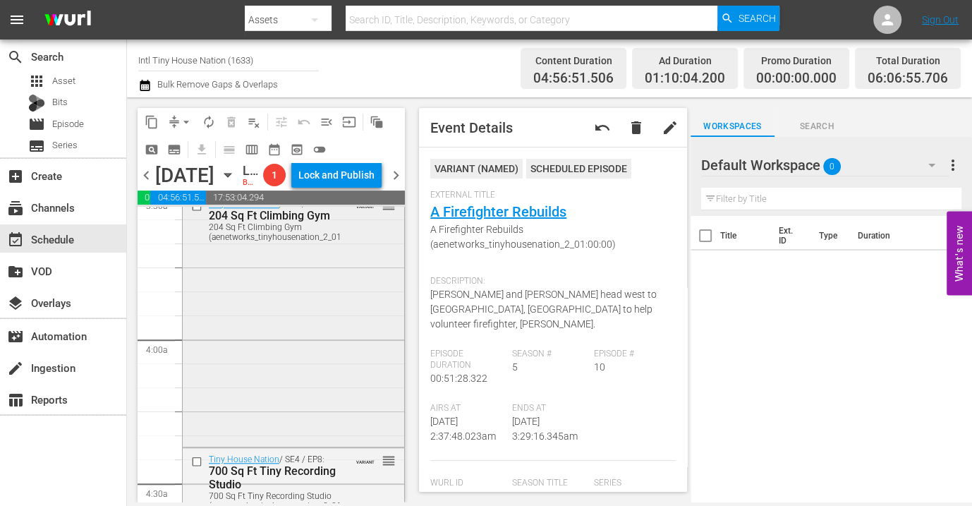
click at [326, 341] on div "Tiny House Nation / SE2 / EP3: 204 Sq Ft Climbing Gym 204 Sq Ft Climbing Gym (a…" at bounding box center [294, 318] width 222 height 251
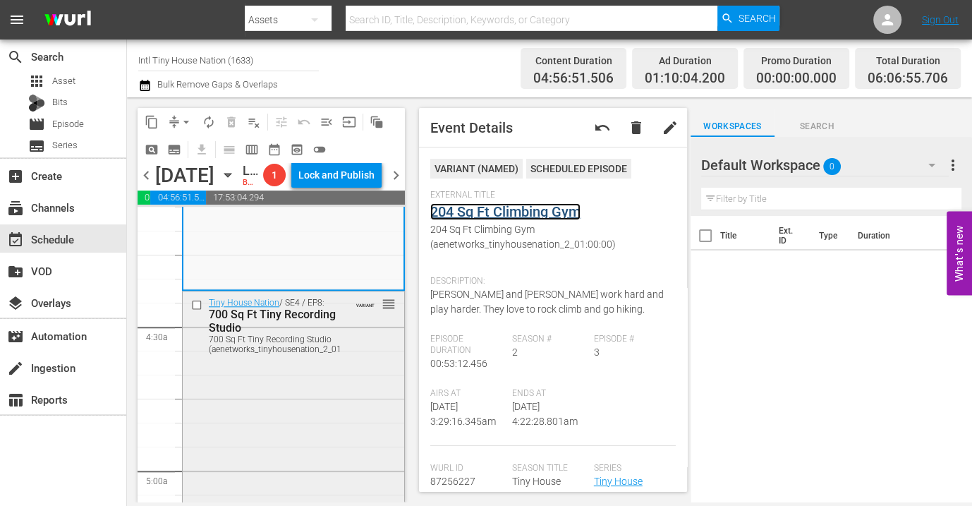
scroll to position [1254, 0]
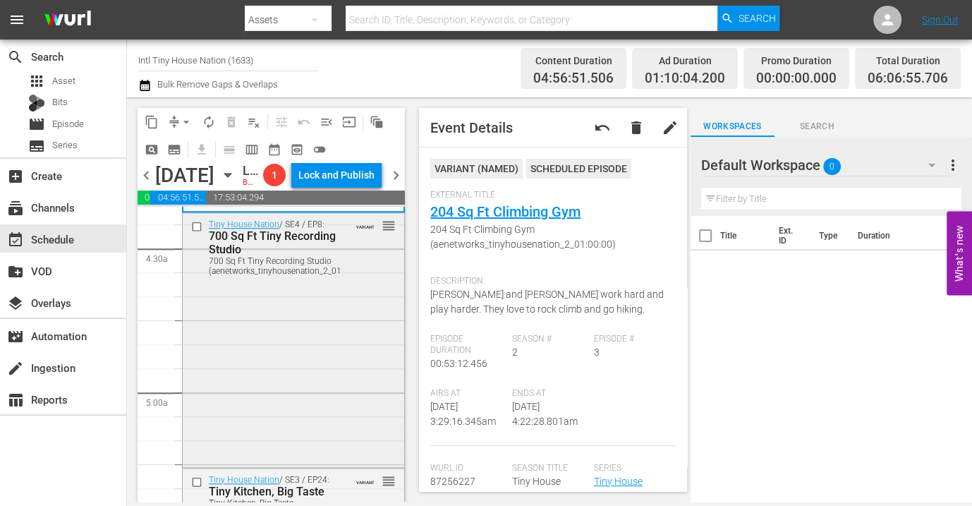
click at [349, 347] on div "Tiny House Nation / SE4 / EP8: 700 Sq Ft Tiny Recording Studio 700 Sq Ft Tiny R…" at bounding box center [294, 338] width 222 height 251
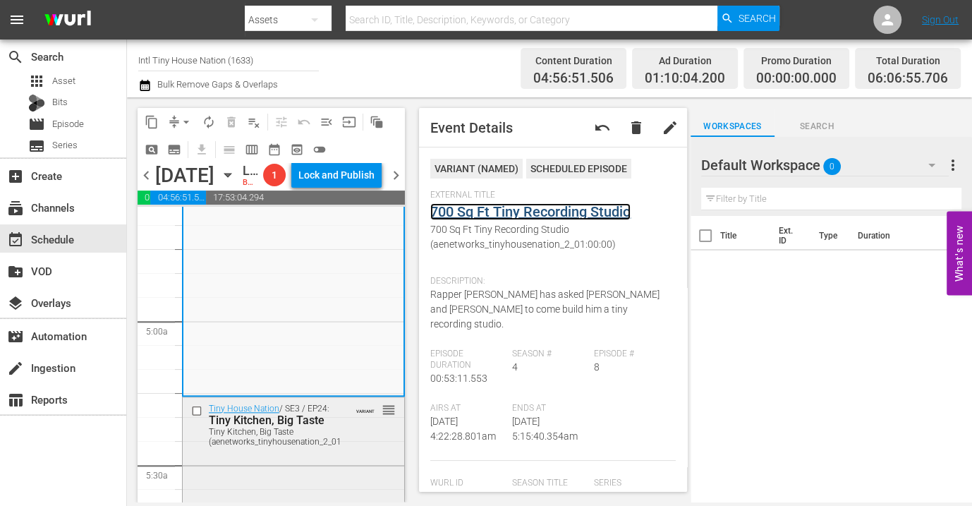
scroll to position [1489, 0]
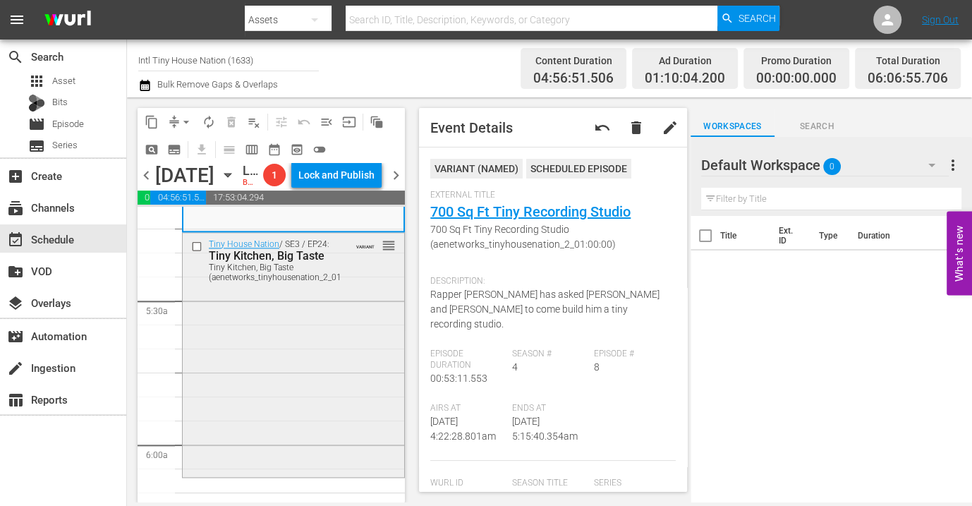
click at [310, 384] on div "Tiny House Nation / SE3 / EP24: Tiny Kitchen, Big Taste Tiny Kitchen, Big Taste…" at bounding box center [294, 354] width 222 height 242
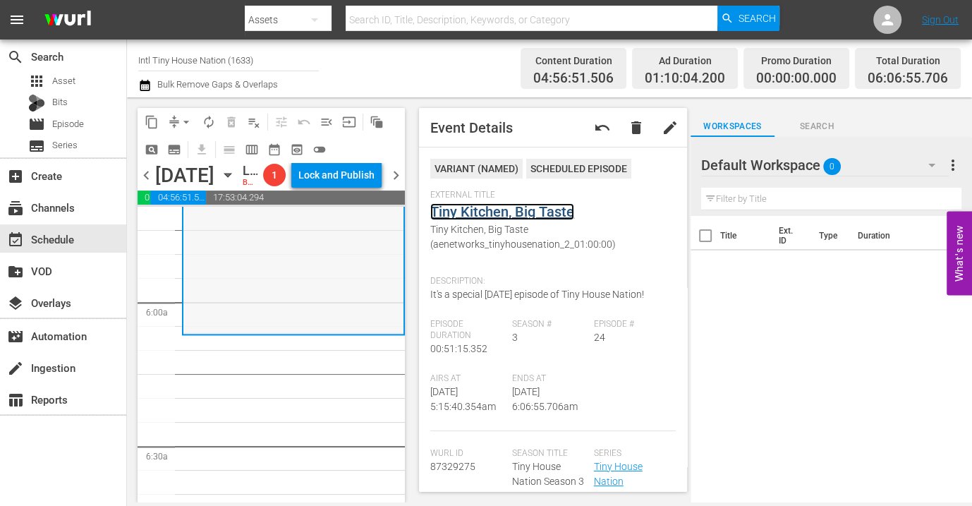
scroll to position [1646, 0]
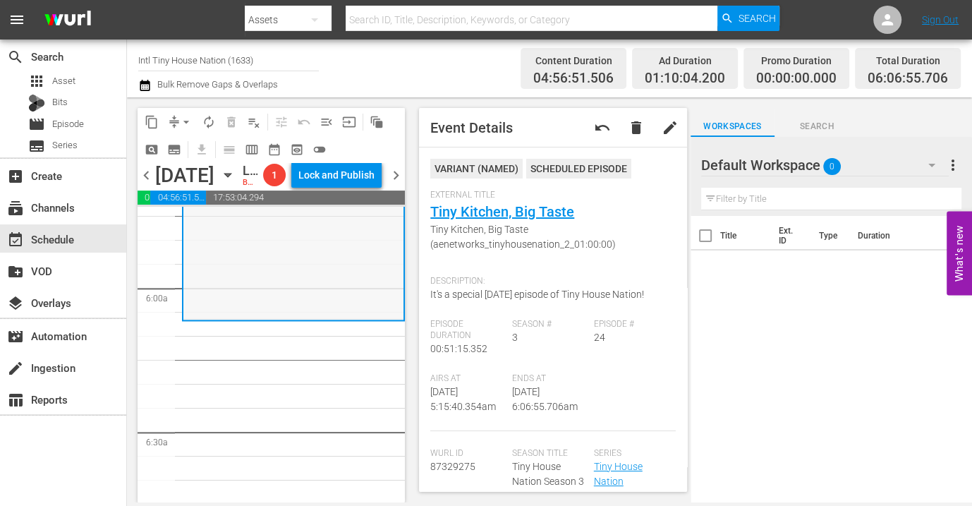
click at [250, 315] on div "Tiny House Nation / SE3 / EP24: Tiny Kitchen, Big Taste Tiny Kitchen, Big Taste…" at bounding box center [293, 198] width 220 height 242
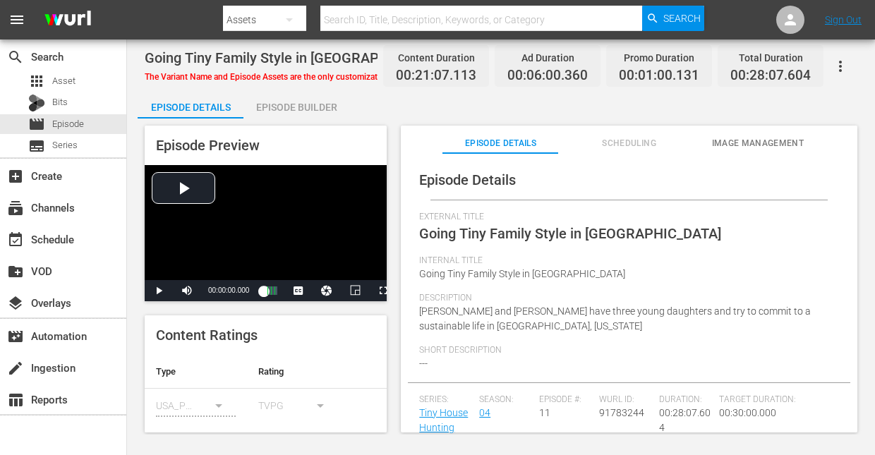
click at [291, 110] on div "Episode Builder" at bounding box center [296, 107] width 106 height 34
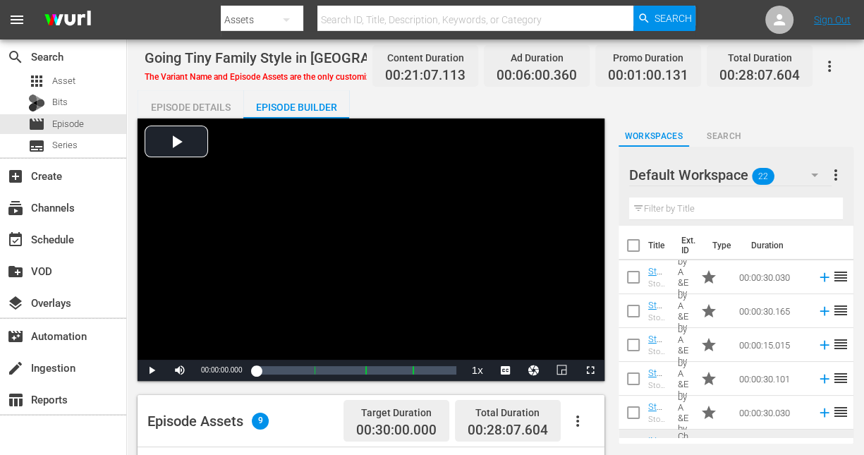
click at [816, 176] on icon "button" at bounding box center [814, 174] width 17 height 17
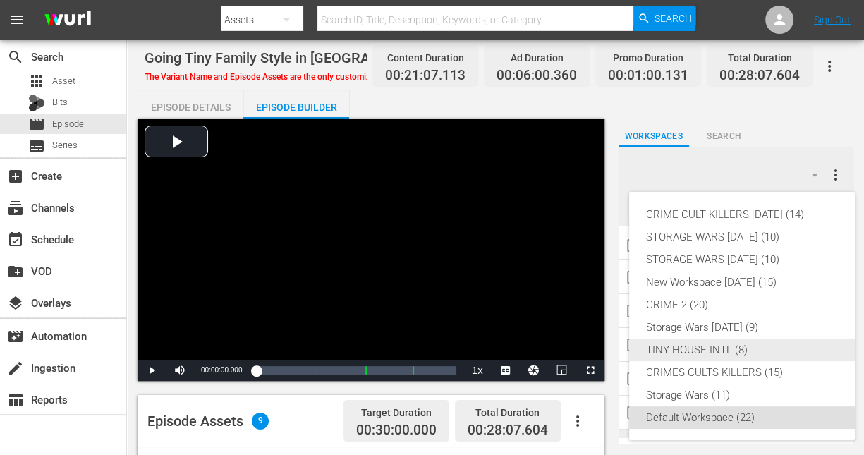
click at [701, 352] on div "TINY HOUSE INTL (8)" at bounding box center [742, 350] width 192 height 23
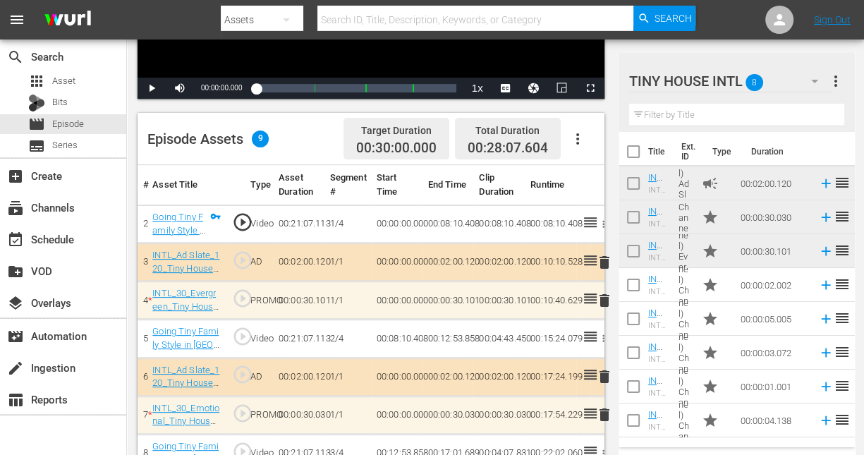
scroll to position [385, 0]
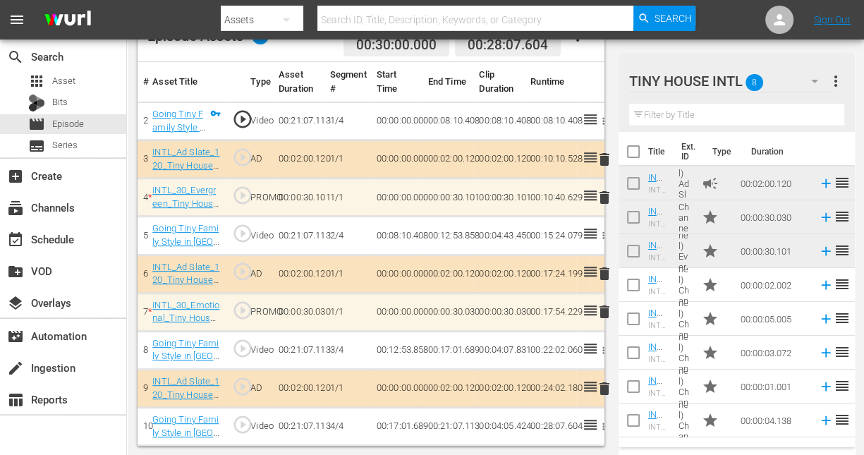
click at [602, 195] on span "delete" at bounding box center [604, 197] width 17 height 17
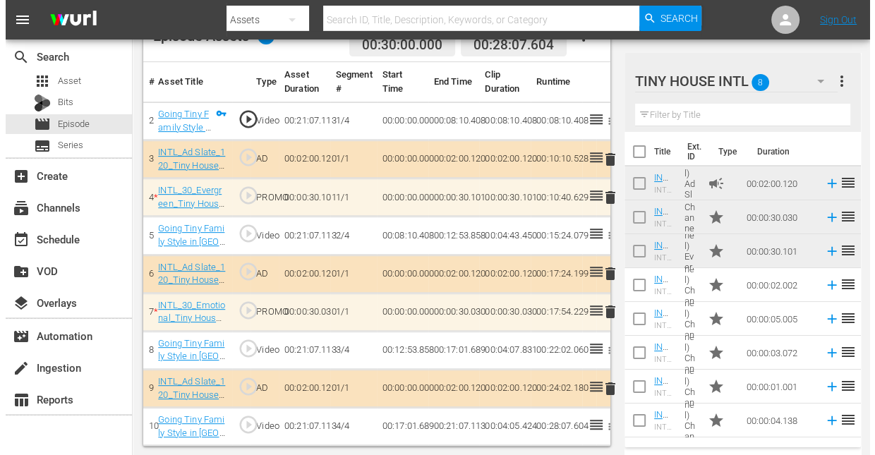
scroll to position [389, 0]
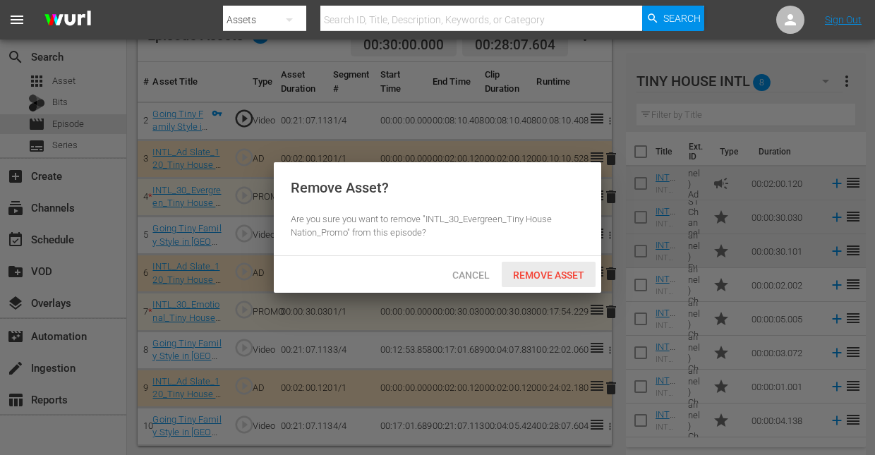
click at [528, 272] on span "Remove Asset" at bounding box center [549, 274] width 94 height 11
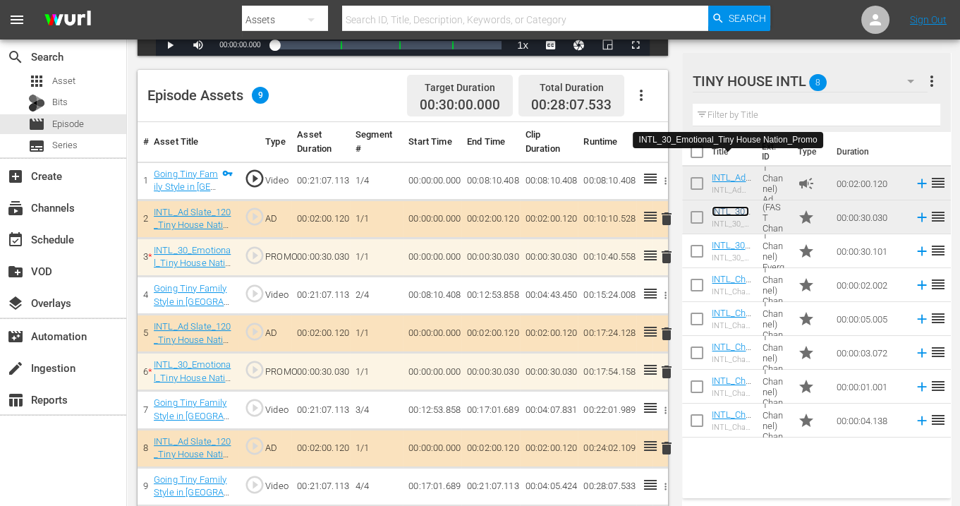
scroll to position [367, 0]
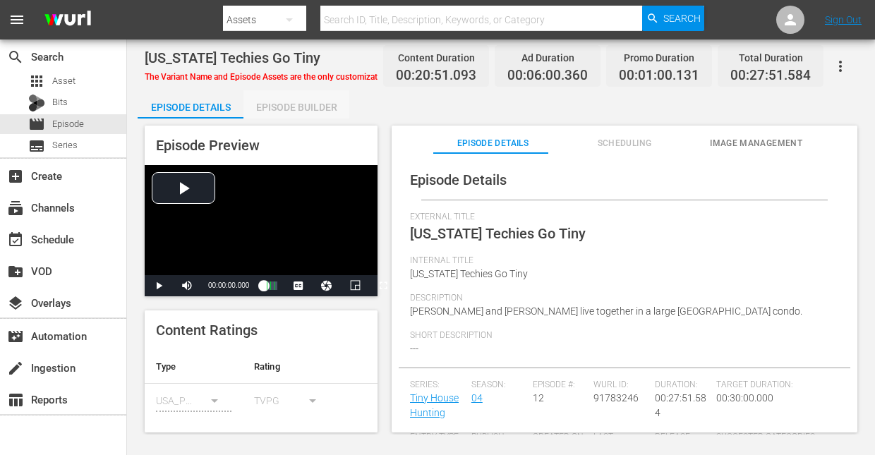
drag, startPoint x: 298, startPoint y: 104, endPoint x: 368, endPoint y: 87, distance: 72.0
click at [298, 104] on div "Episode Builder" at bounding box center [296, 107] width 106 height 34
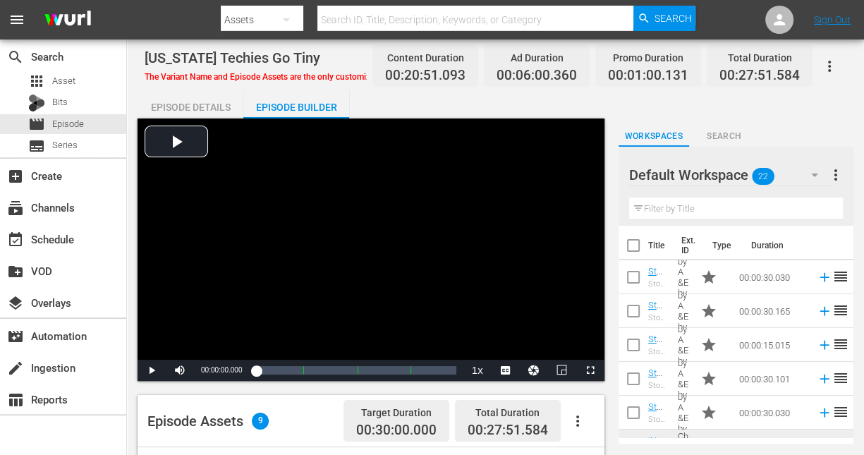
click at [812, 169] on icon "button" at bounding box center [814, 174] width 17 height 17
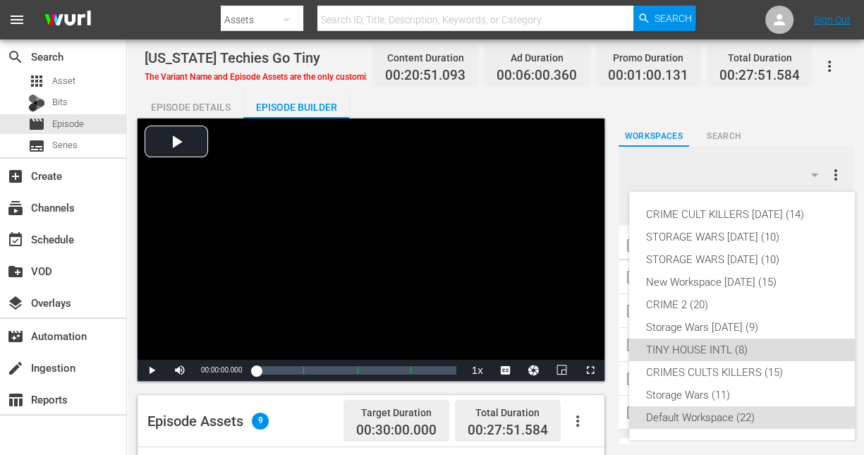
click at [706, 348] on div "TINY HOUSE INTL (8)" at bounding box center [742, 350] width 192 height 23
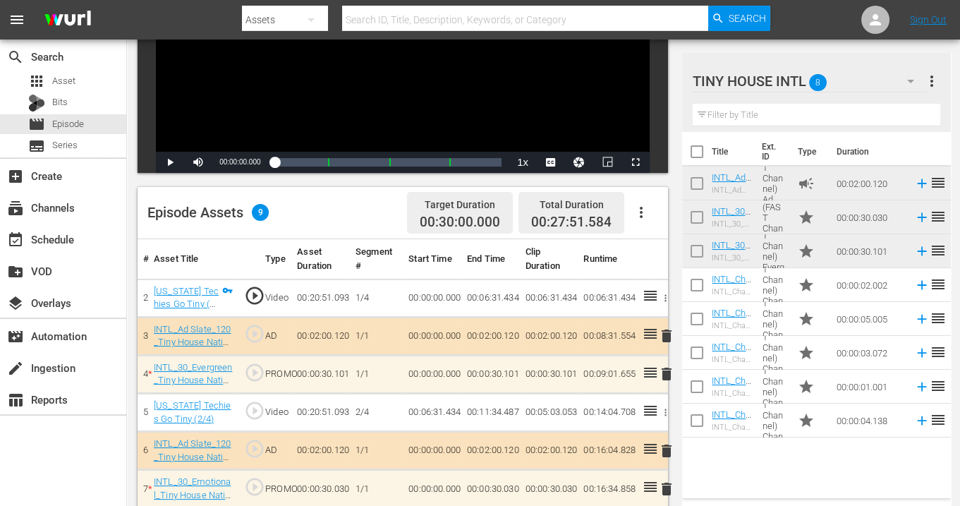
scroll to position [235, 0]
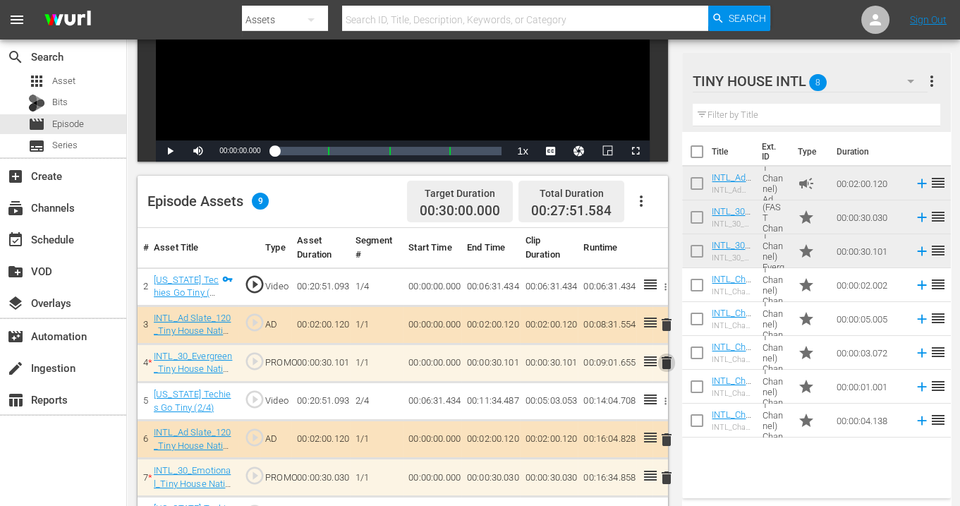
click at [665, 359] on span "delete" at bounding box center [666, 362] width 17 height 17
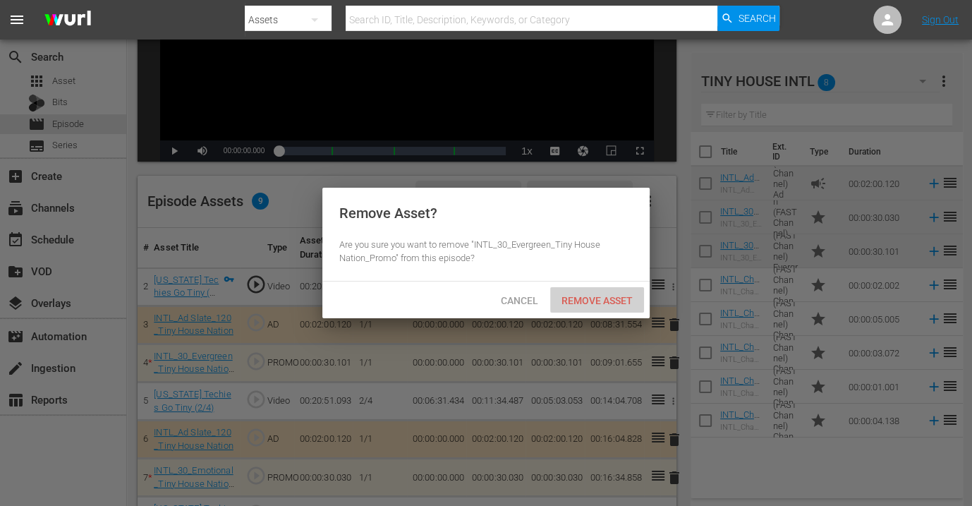
click at [593, 303] on span "Remove Asset" at bounding box center [597, 300] width 94 height 11
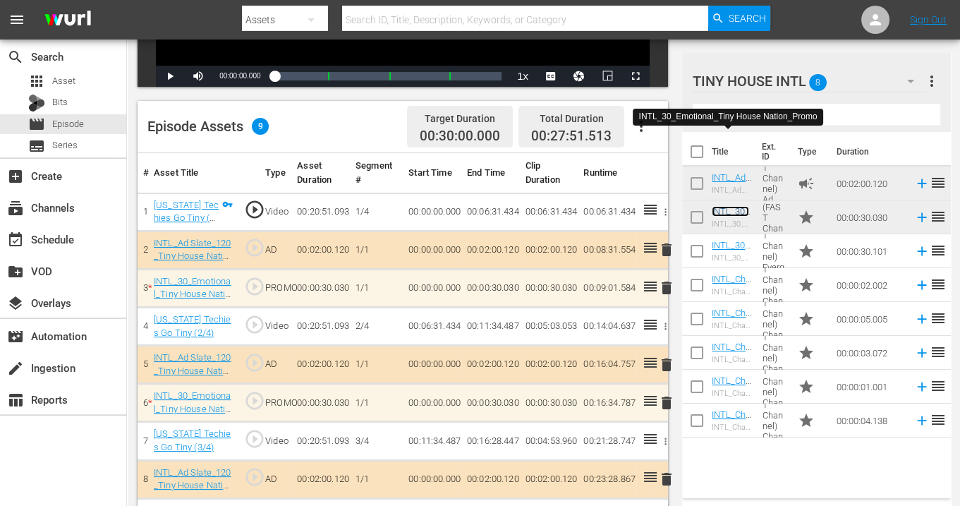
scroll to position [367, 0]
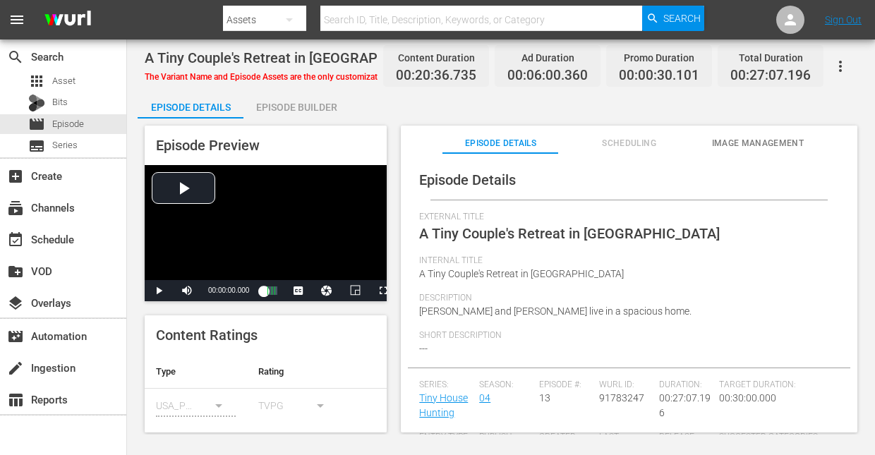
click at [305, 109] on div "Episode Builder" at bounding box center [296, 107] width 106 height 34
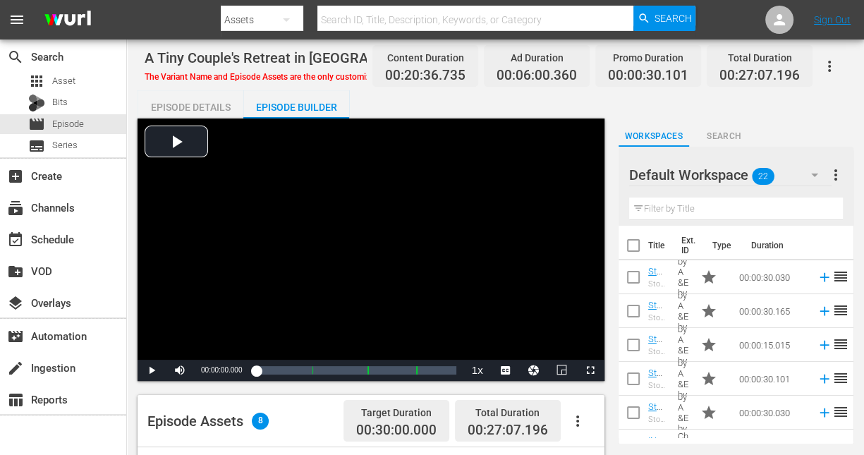
click at [811, 173] on icon "button" at bounding box center [814, 174] width 17 height 17
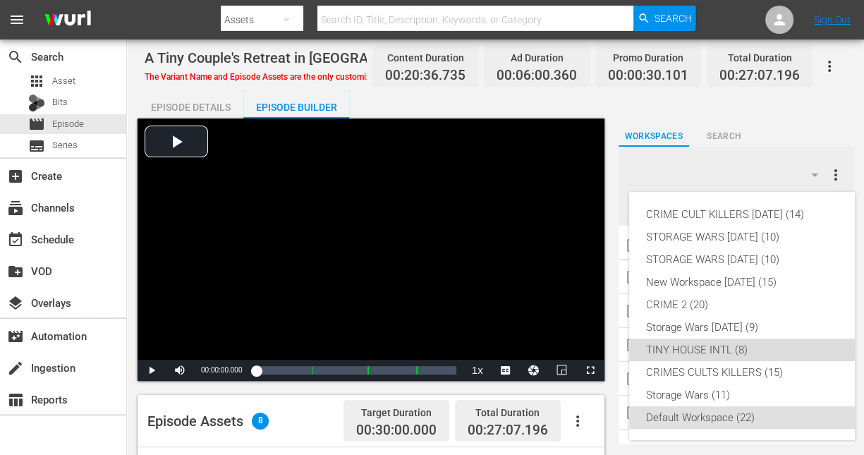
click at [707, 351] on div "TINY HOUSE INTL (8)" at bounding box center [742, 350] width 192 height 23
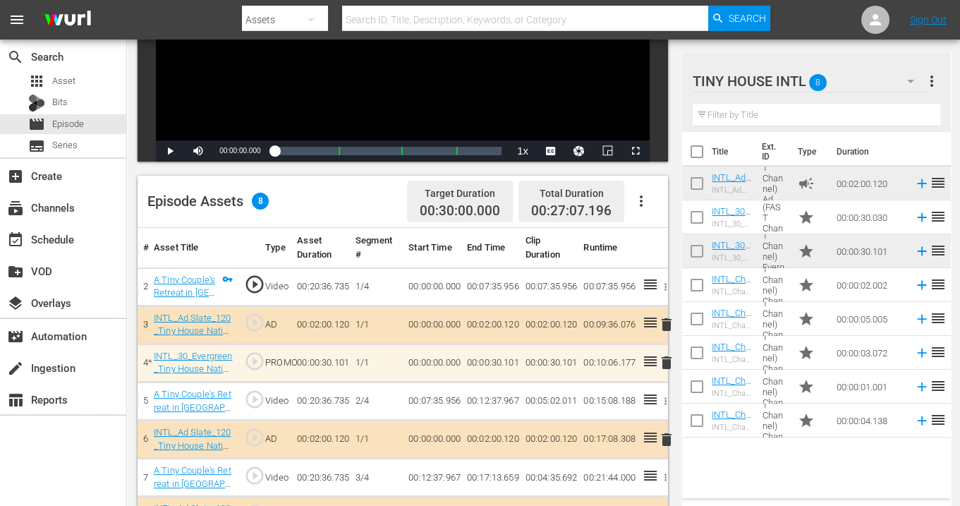
scroll to position [367, 0]
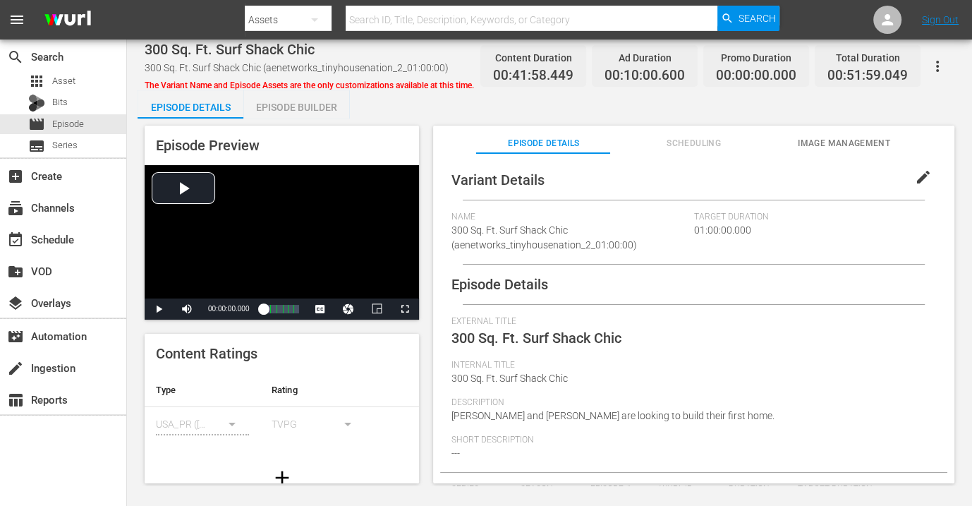
drag, startPoint x: 298, startPoint y: 106, endPoint x: 313, endPoint y: 99, distance: 16.1
click at [302, 104] on div "Episode Builder" at bounding box center [296, 107] width 106 height 34
drag, startPoint x: 296, startPoint y: 105, endPoint x: 320, endPoint y: 91, distance: 27.2
click at [298, 105] on div "Episode Builder" at bounding box center [296, 107] width 106 height 34
drag, startPoint x: 294, startPoint y: 107, endPoint x: 320, endPoint y: 95, distance: 28.4
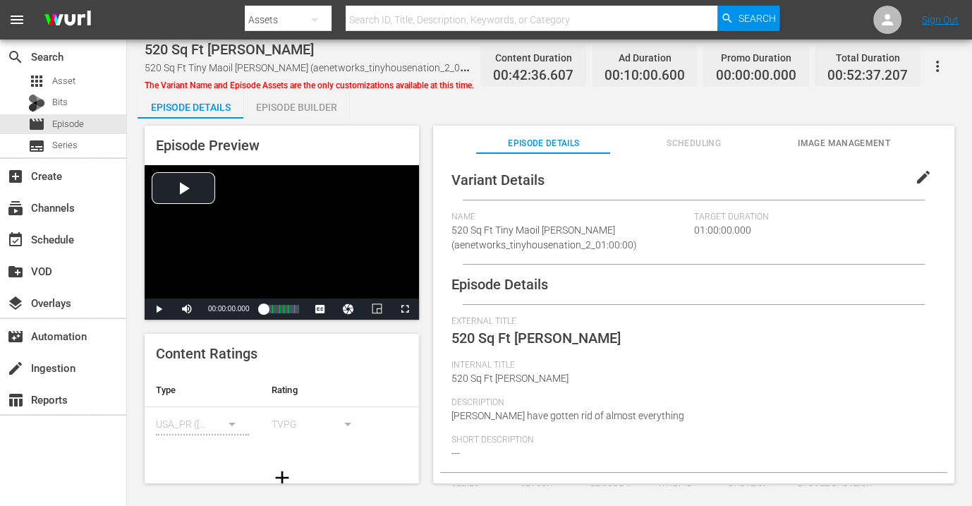
click at [295, 105] on div "Episode Builder" at bounding box center [296, 107] width 106 height 34
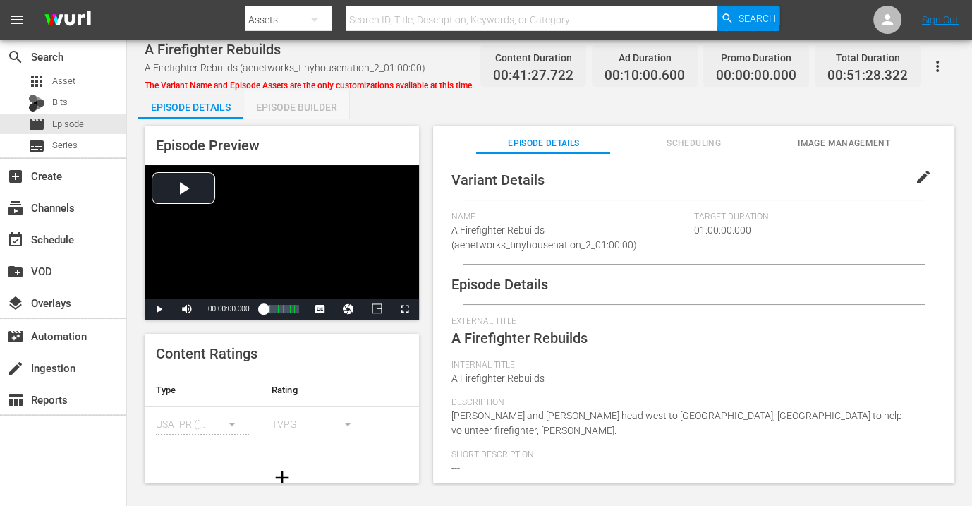
click at [283, 105] on div "Episode Builder" at bounding box center [296, 107] width 106 height 34
click at [301, 105] on div "Episode Builder" at bounding box center [296, 107] width 106 height 34
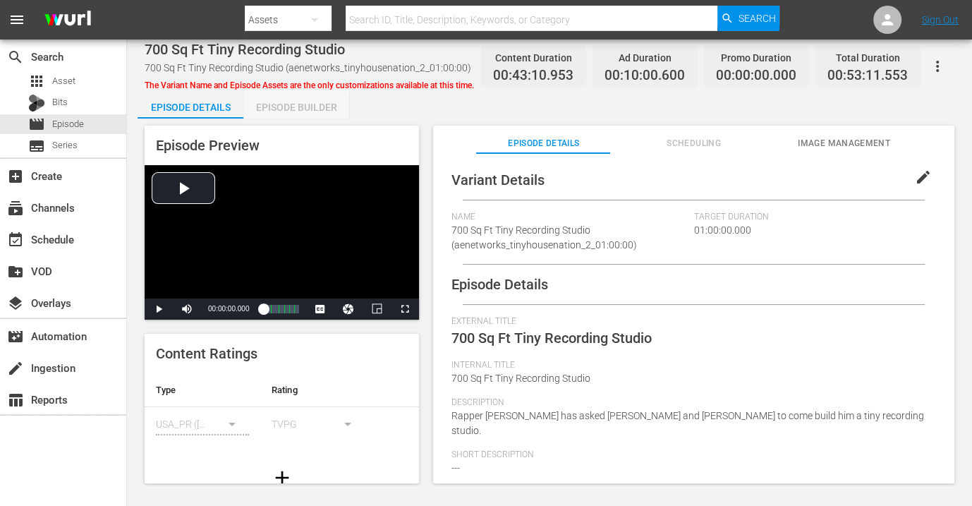
click at [286, 104] on div "Episode Builder" at bounding box center [296, 107] width 106 height 34
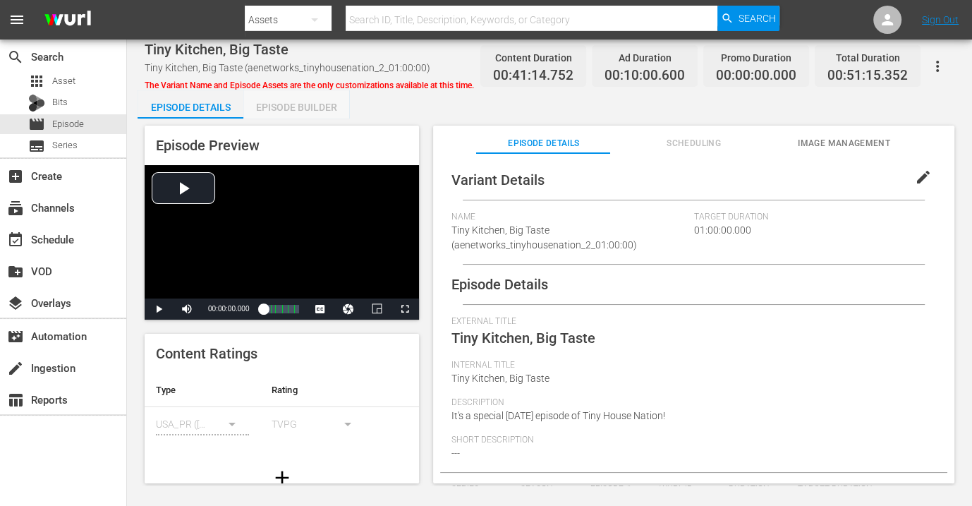
click at [285, 107] on div "Episode Builder" at bounding box center [296, 107] width 106 height 34
